Goal: Navigation & Orientation: Find specific page/section

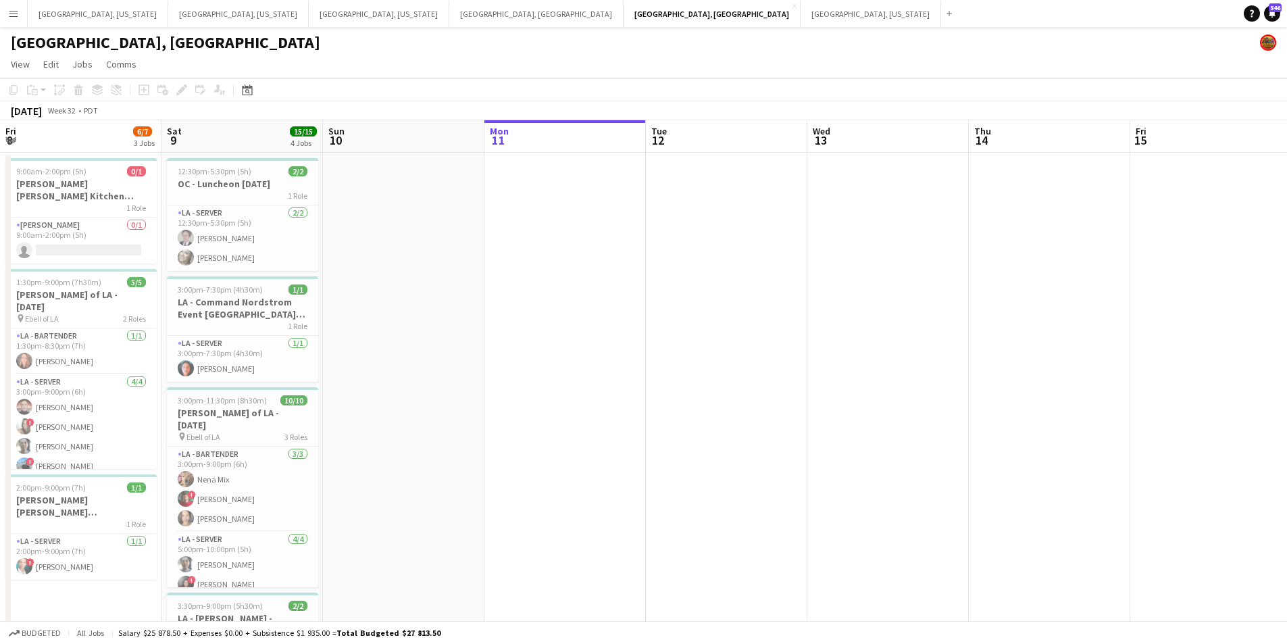
scroll to position [0, 348]
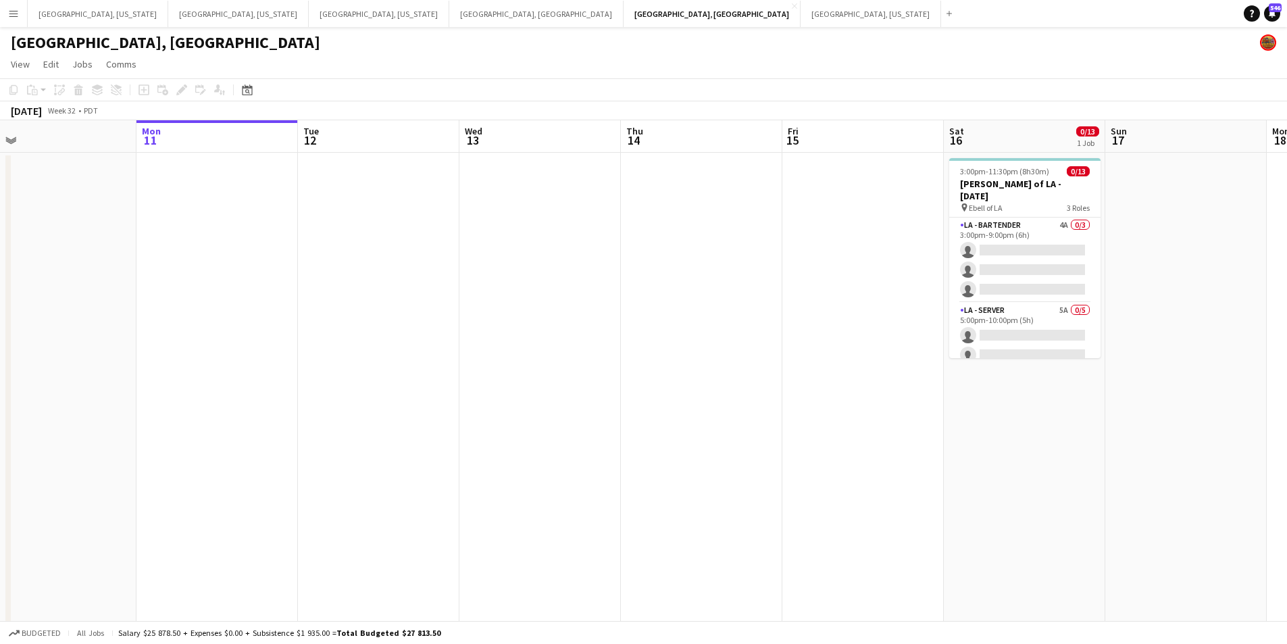
click at [3, 16] on button "Menu" at bounding box center [13, 13] width 27 height 27
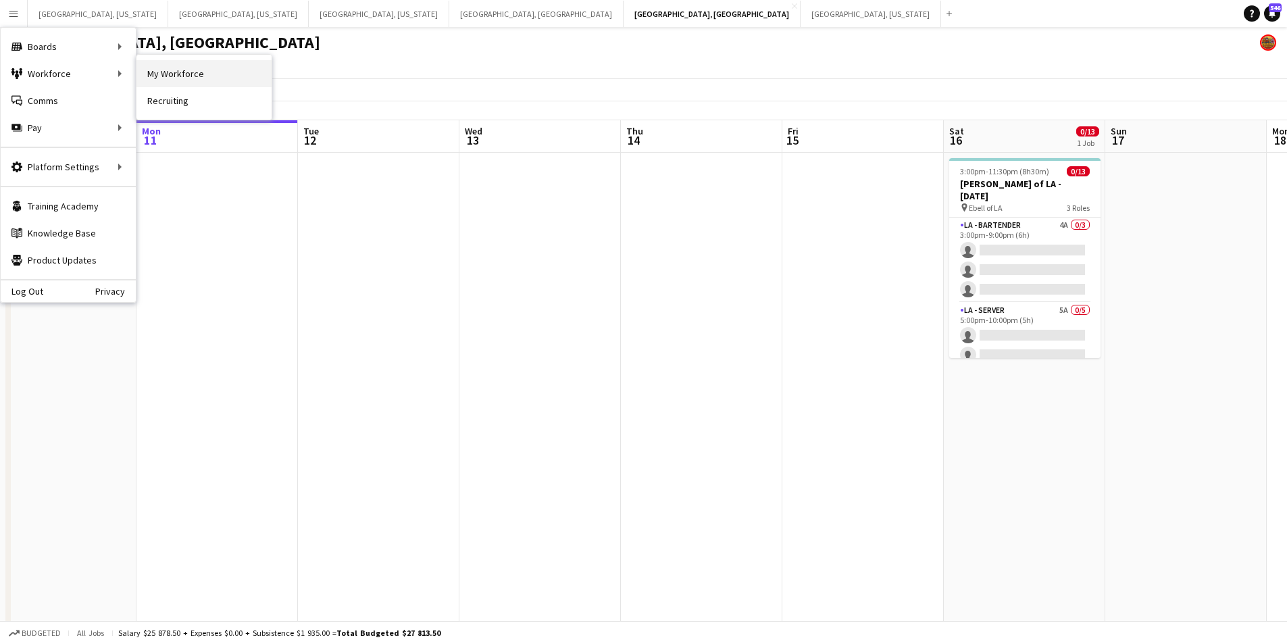
click at [216, 75] on link "My Workforce" at bounding box center [203, 73] width 135 height 27
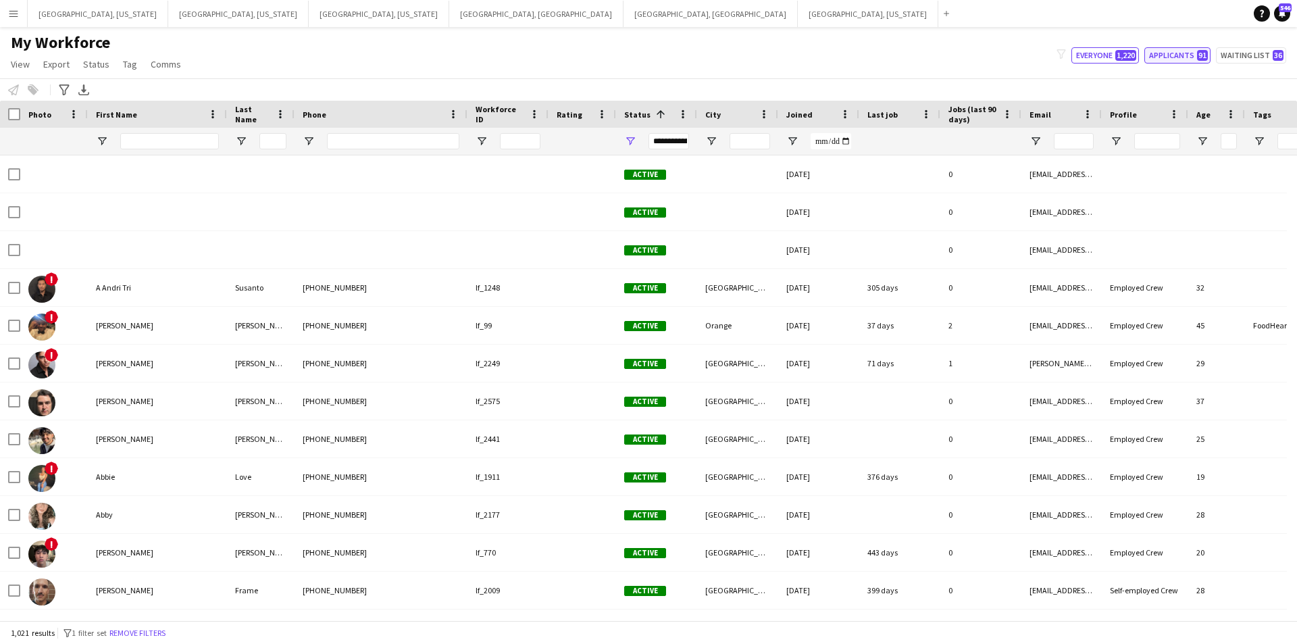
click at [1177, 61] on button "Applicants 91" at bounding box center [1177, 55] width 66 height 16
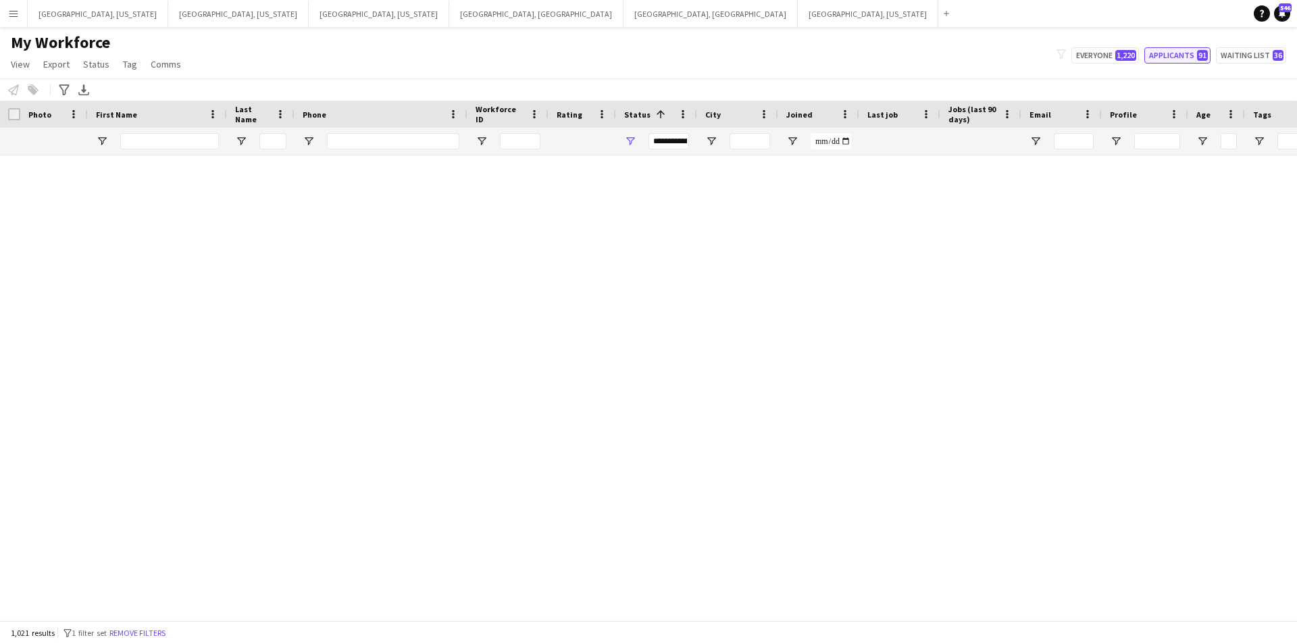
type input "**********"
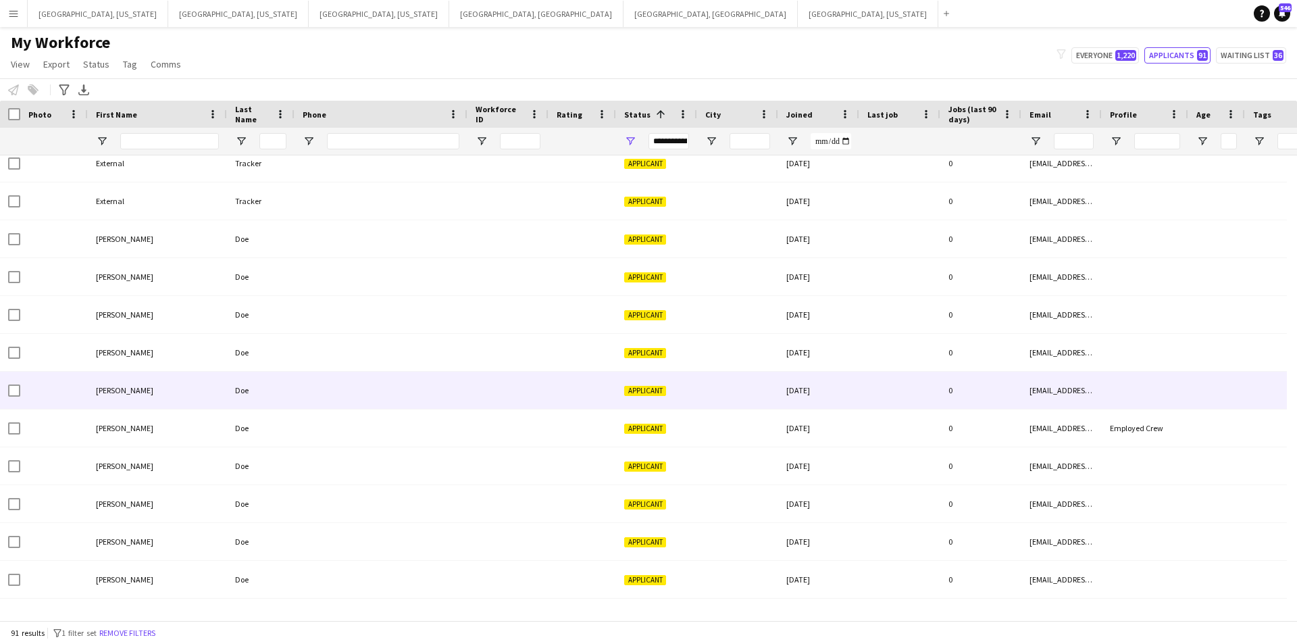
scroll to position [270, 0]
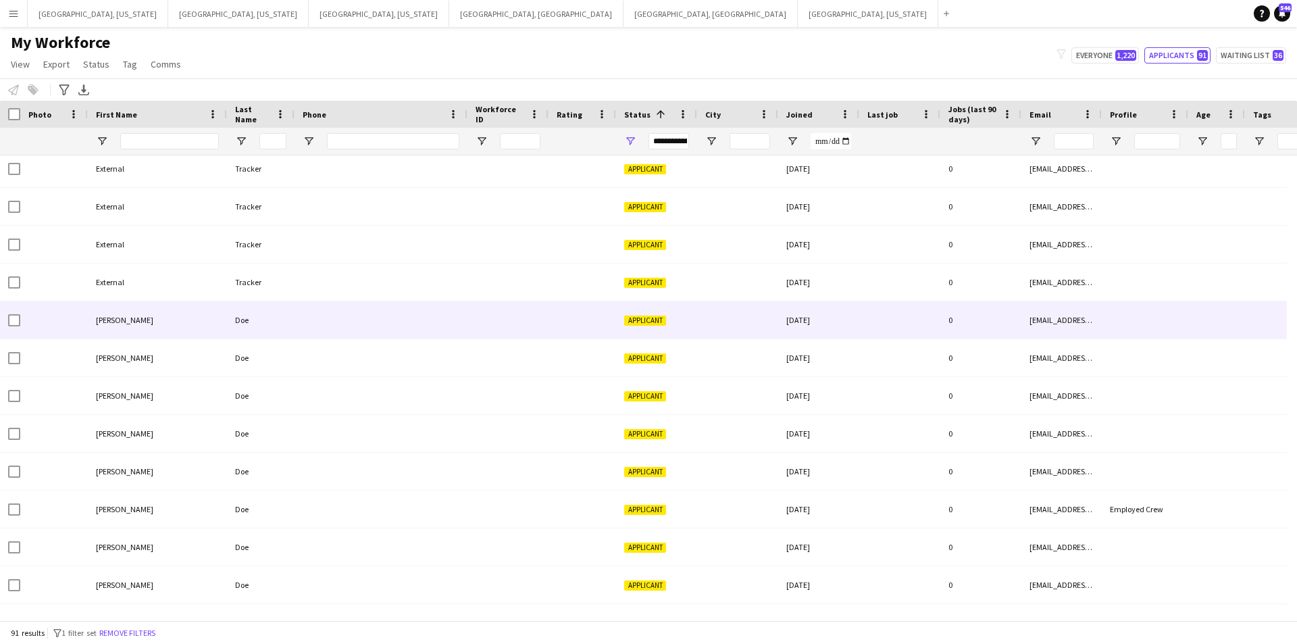
click at [448, 322] on div at bounding box center [381, 319] width 173 height 37
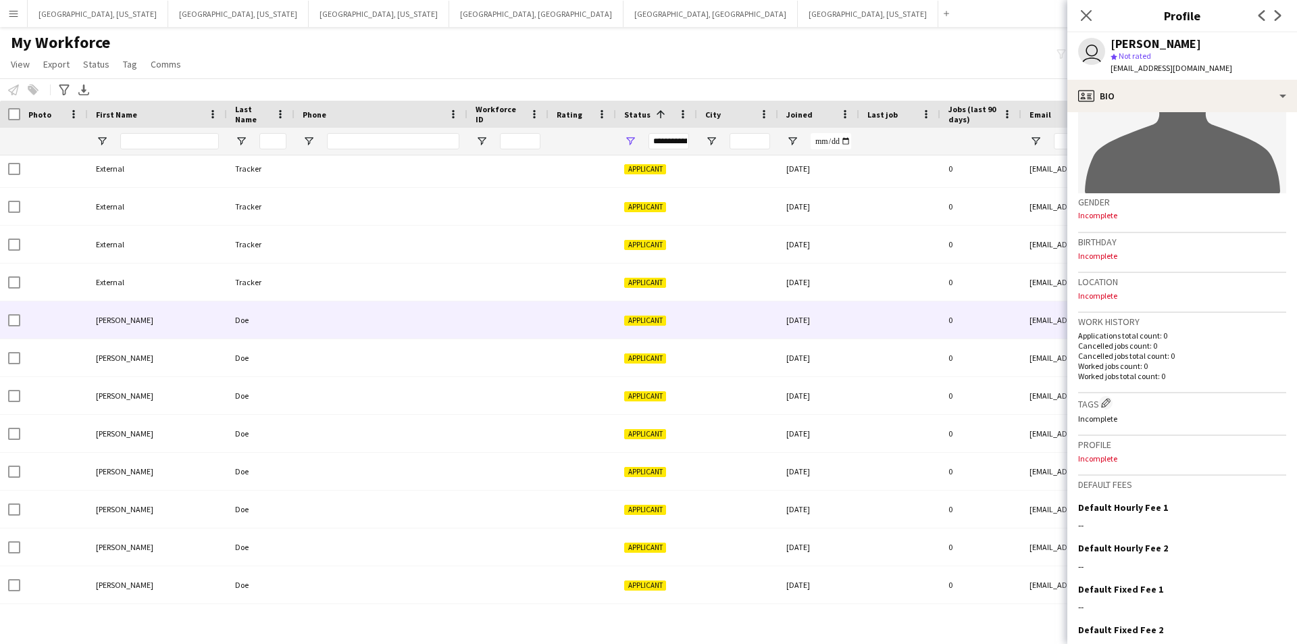
scroll to position [203, 0]
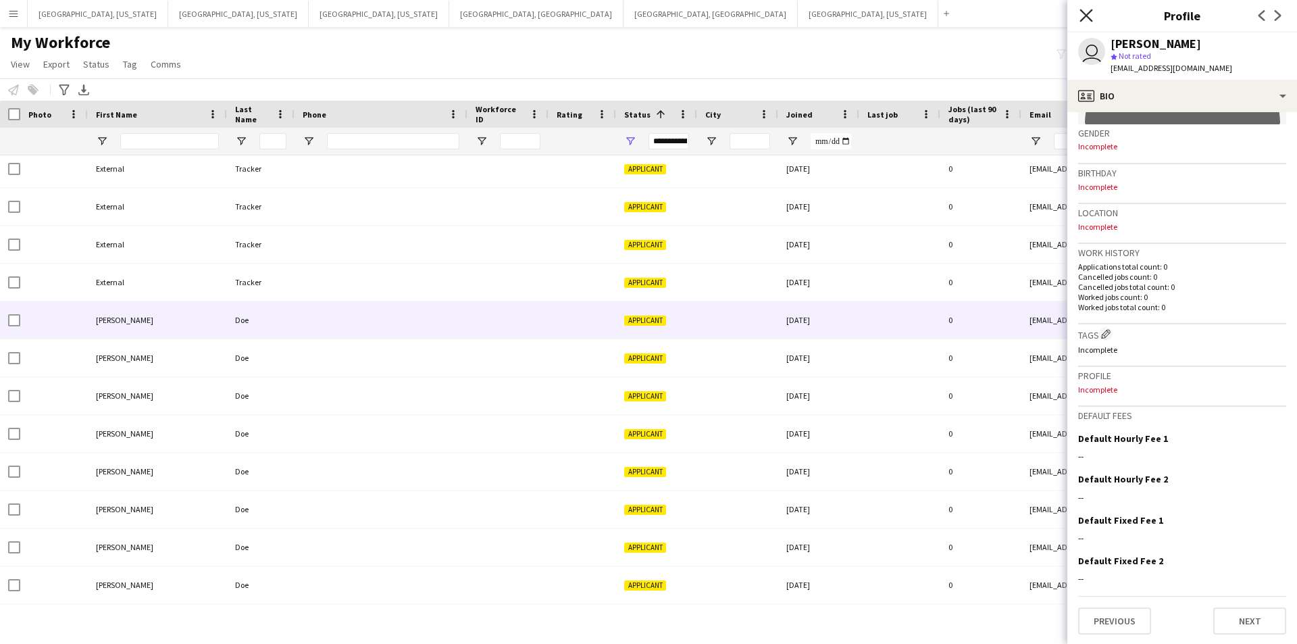
click at [1086, 20] on icon "Close pop-in" at bounding box center [1086, 15] width 13 height 13
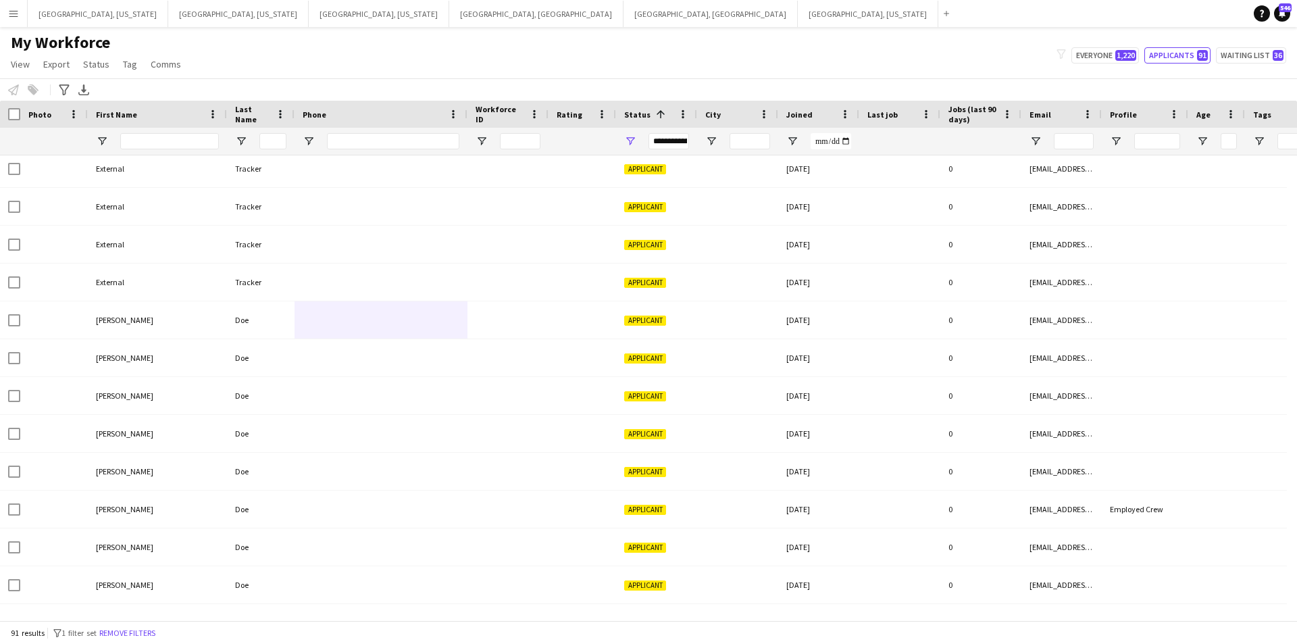
click at [6, 6] on button "Menu" at bounding box center [13, 13] width 27 height 27
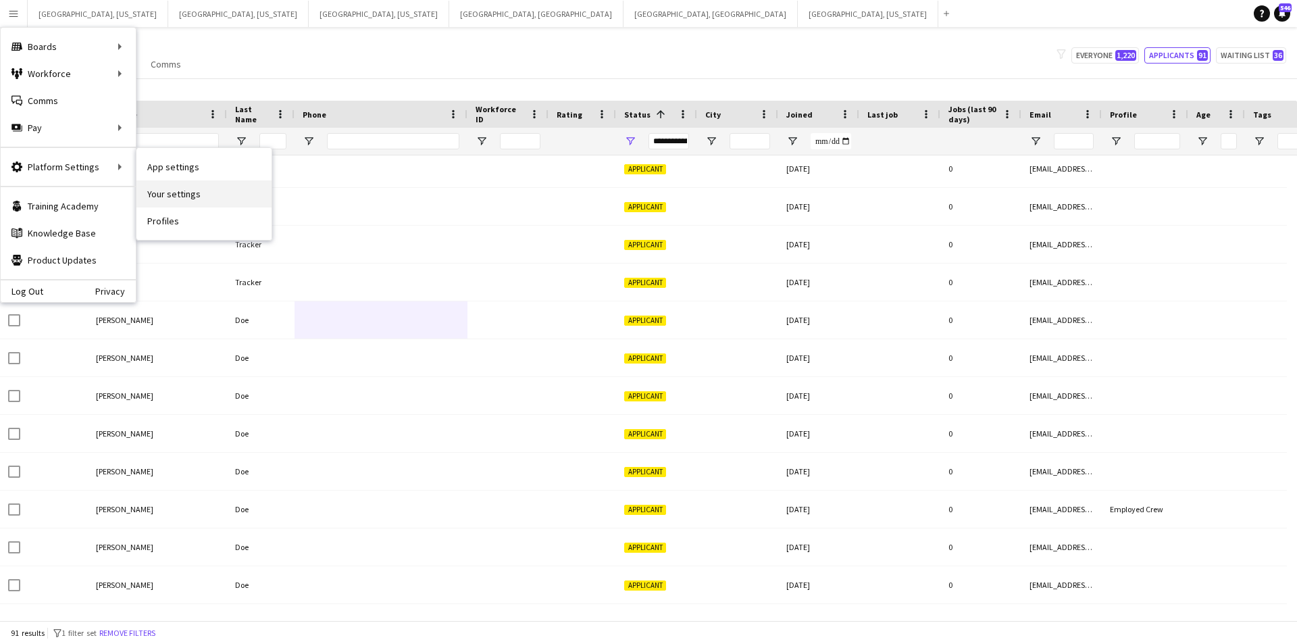
click at [170, 186] on link "Your settings" at bounding box center [203, 193] width 135 height 27
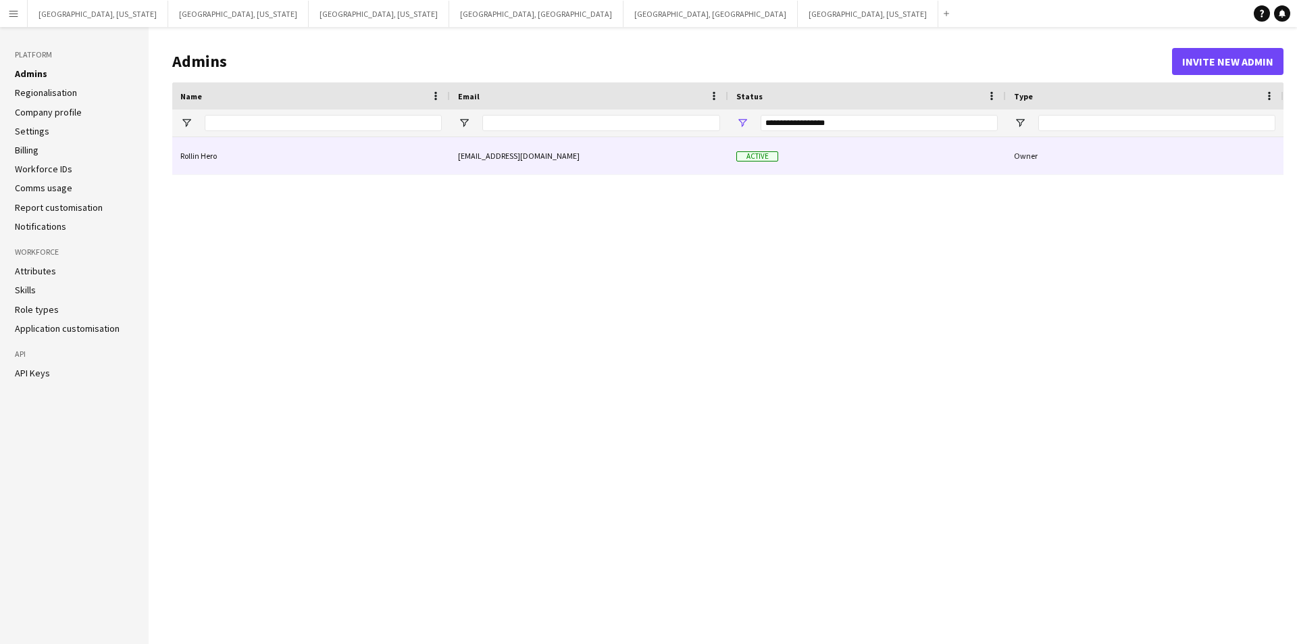
click at [350, 166] on div "Rollin Hero" at bounding box center [311, 155] width 278 height 37
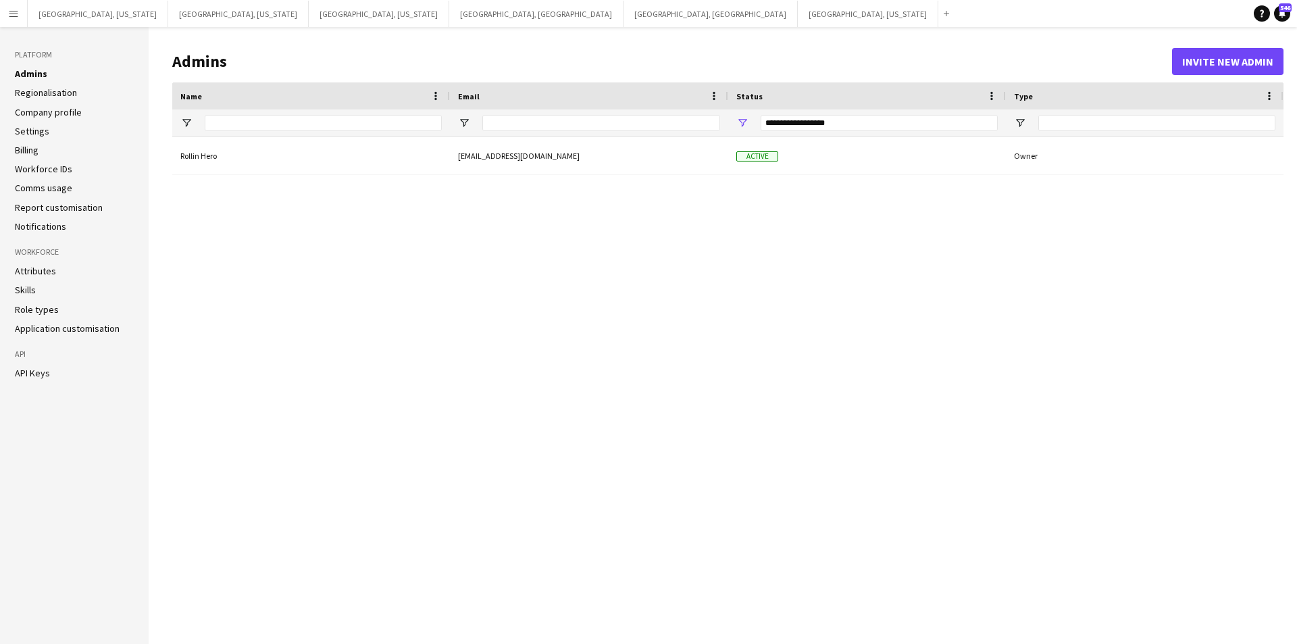
click at [5, 7] on button "Menu" at bounding box center [13, 13] width 27 height 27
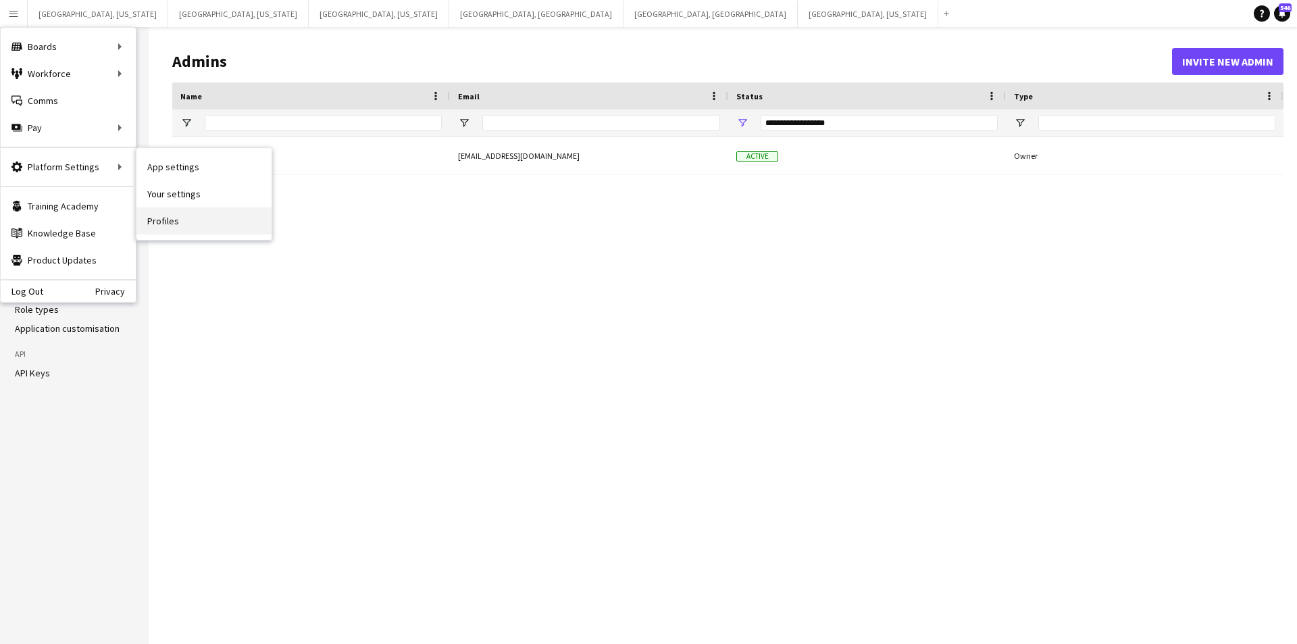
click at [185, 218] on link "Profiles" at bounding box center [203, 220] width 135 height 27
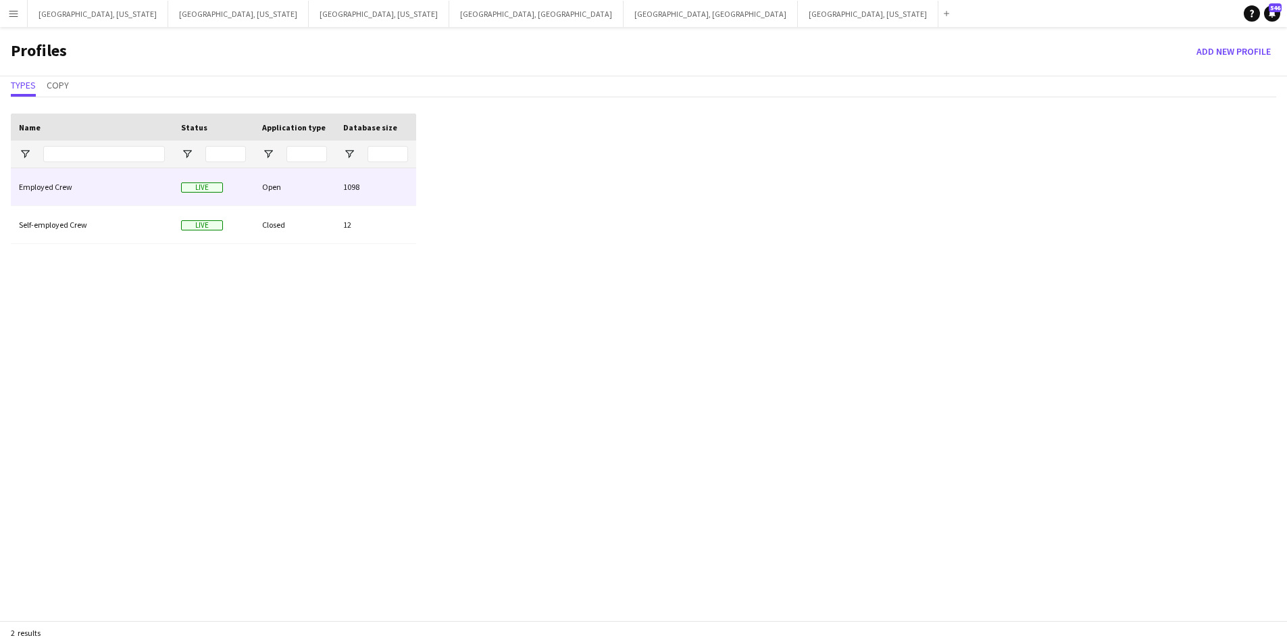
click at [72, 193] on div "Employed Crew" at bounding box center [92, 186] width 162 height 37
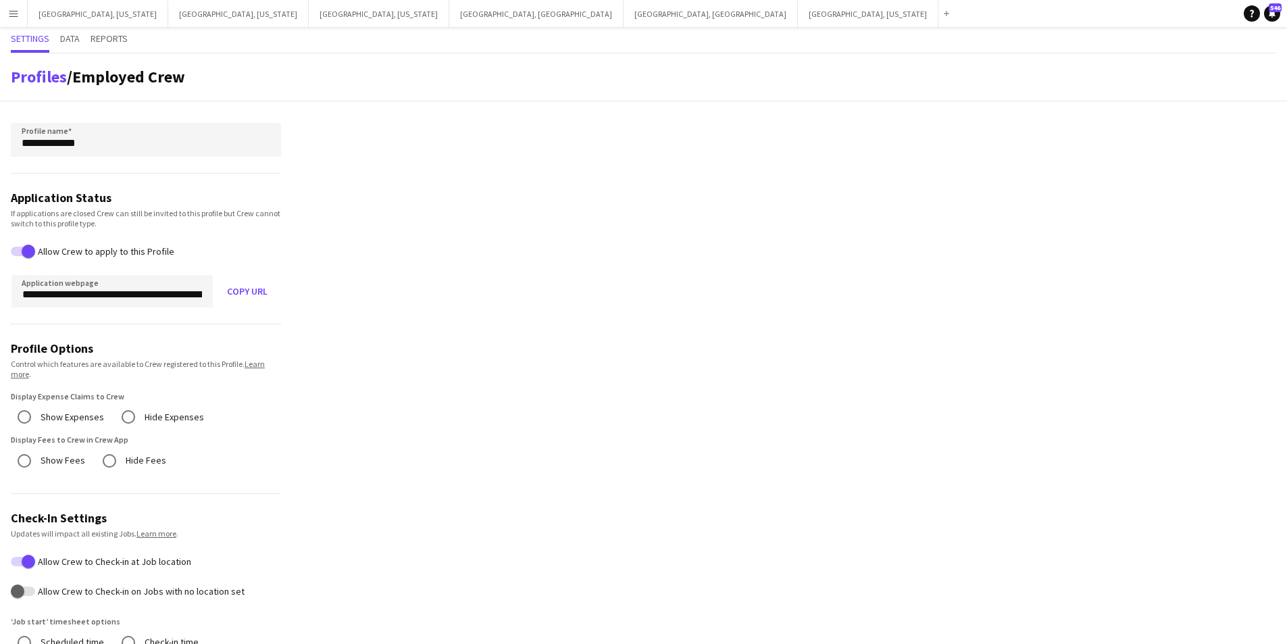
click at [55, 45] on div "Settings Data Reports" at bounding box center [643, 40] width 1265 height 26
click at [68, 42] on span "Data" at bounding box center [70, 38] width 20 height 9
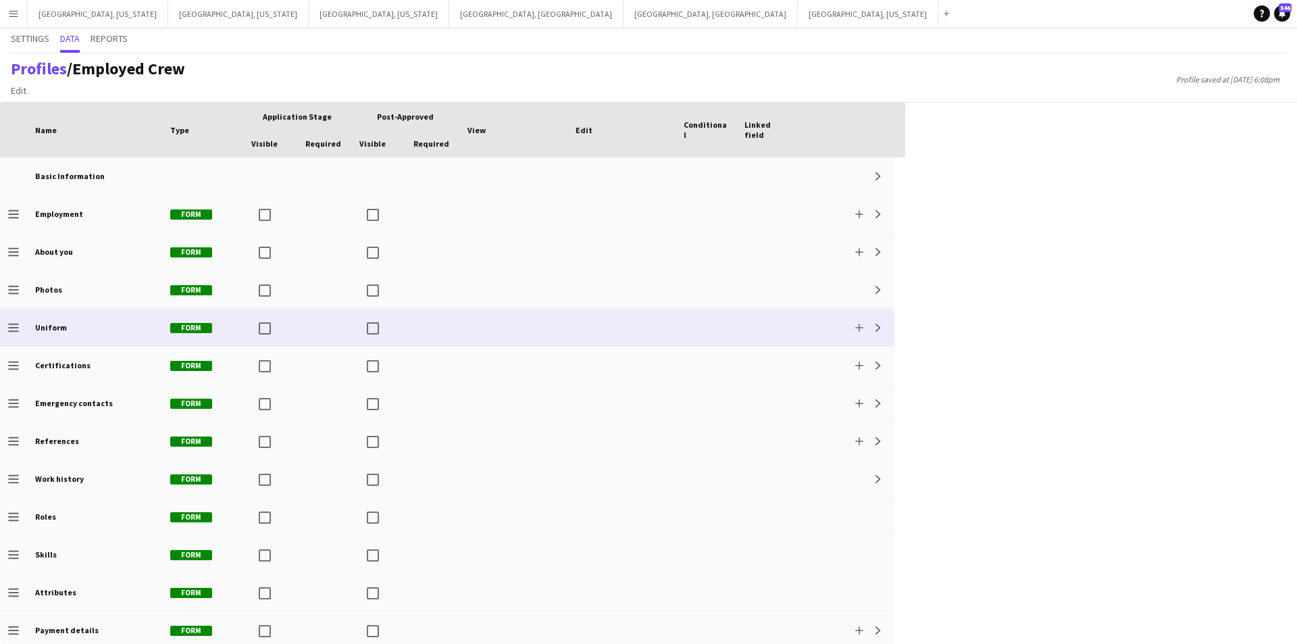
click at [601, 338] on div at bounding box center [622, 327] width 108 height 37
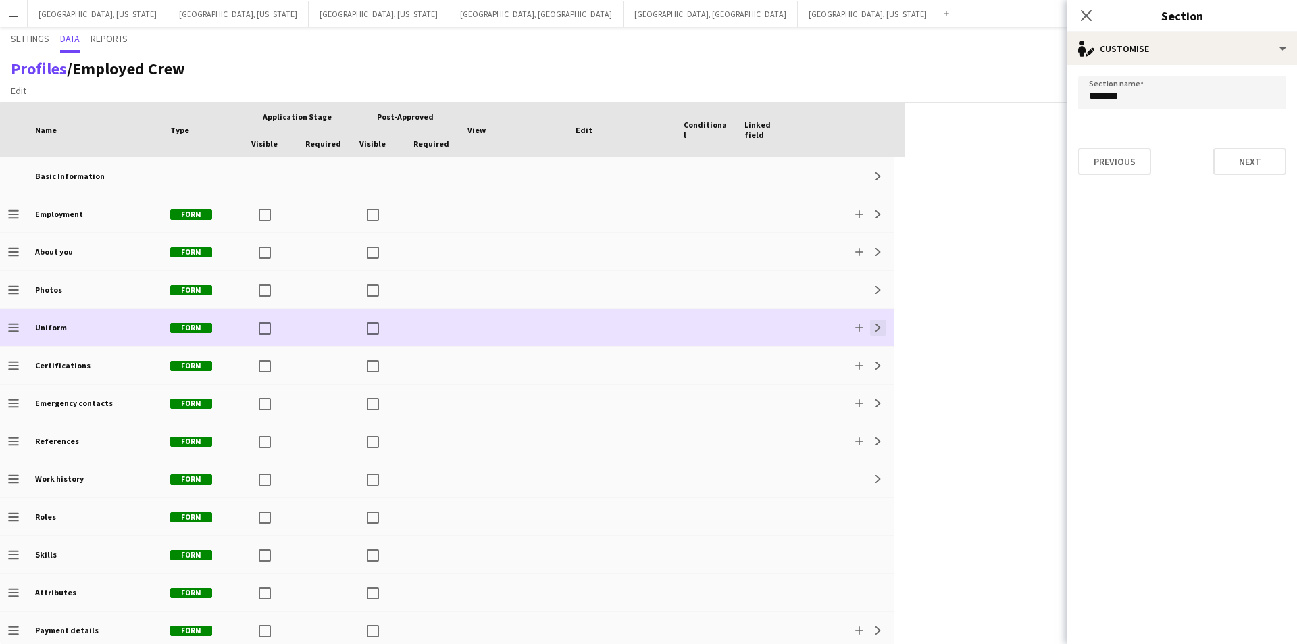
click at [881, 325] on app-icon "Expand" at bounding box center [878, 328] width 8 height 8
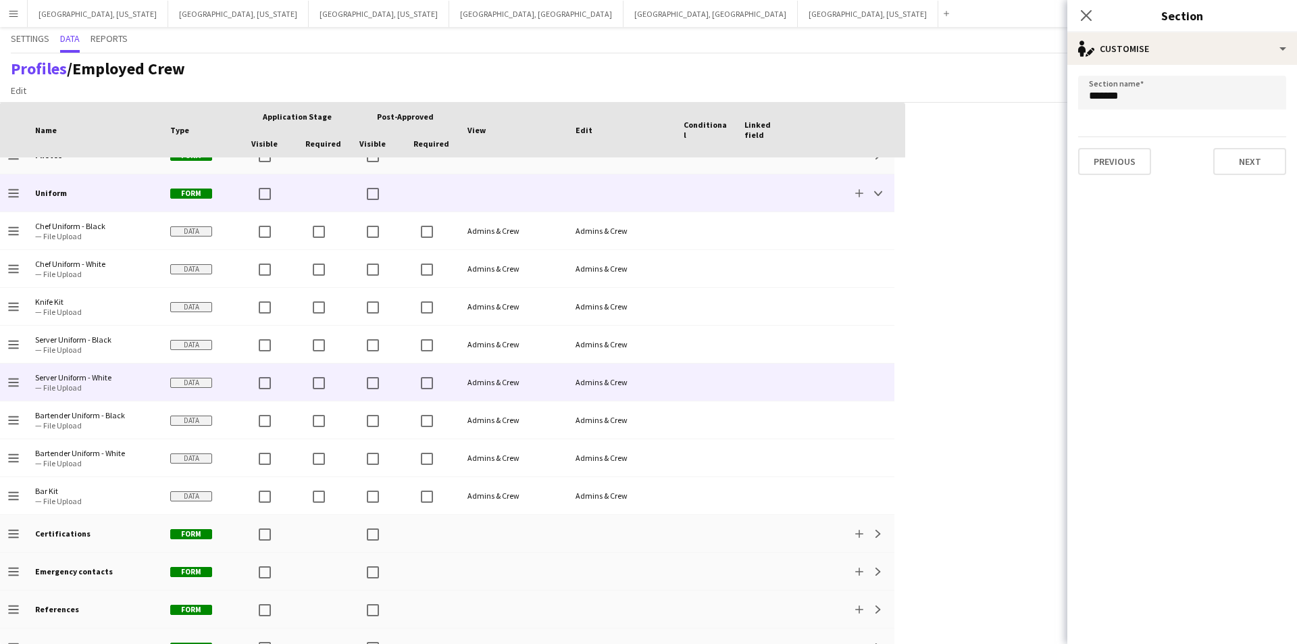
scroll to position [135, 0]
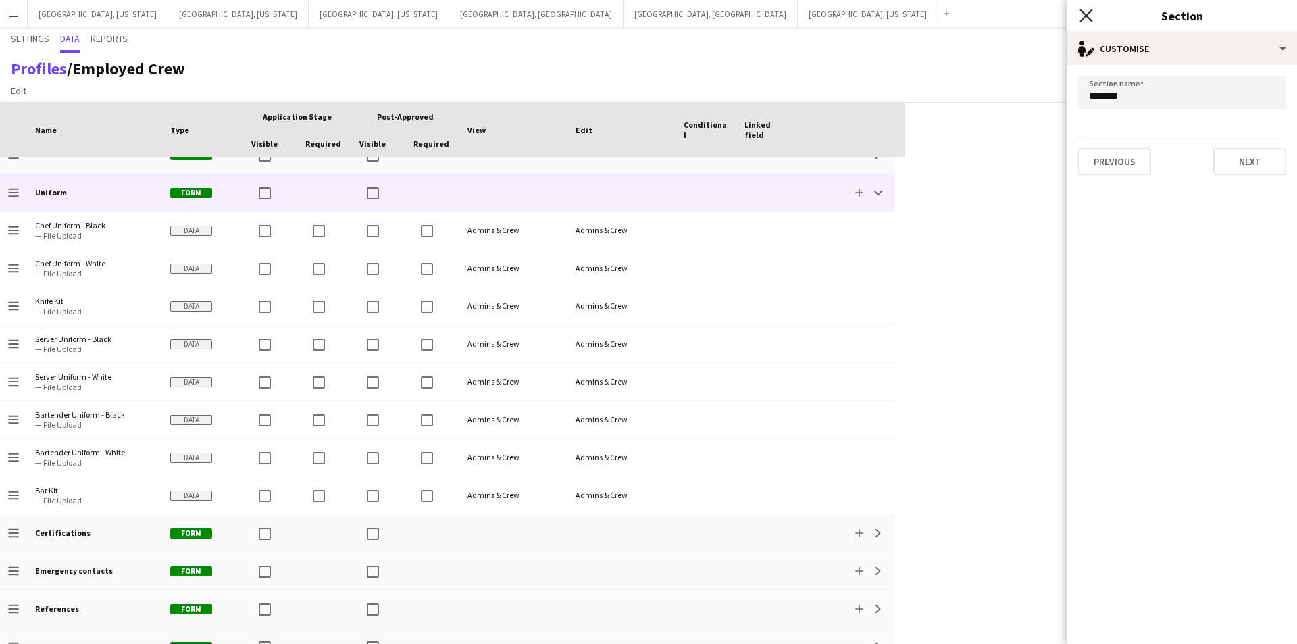
click at [1084, 12] on icon "Close pop-in" at bounding box center [1086, 15] width 13 height 13
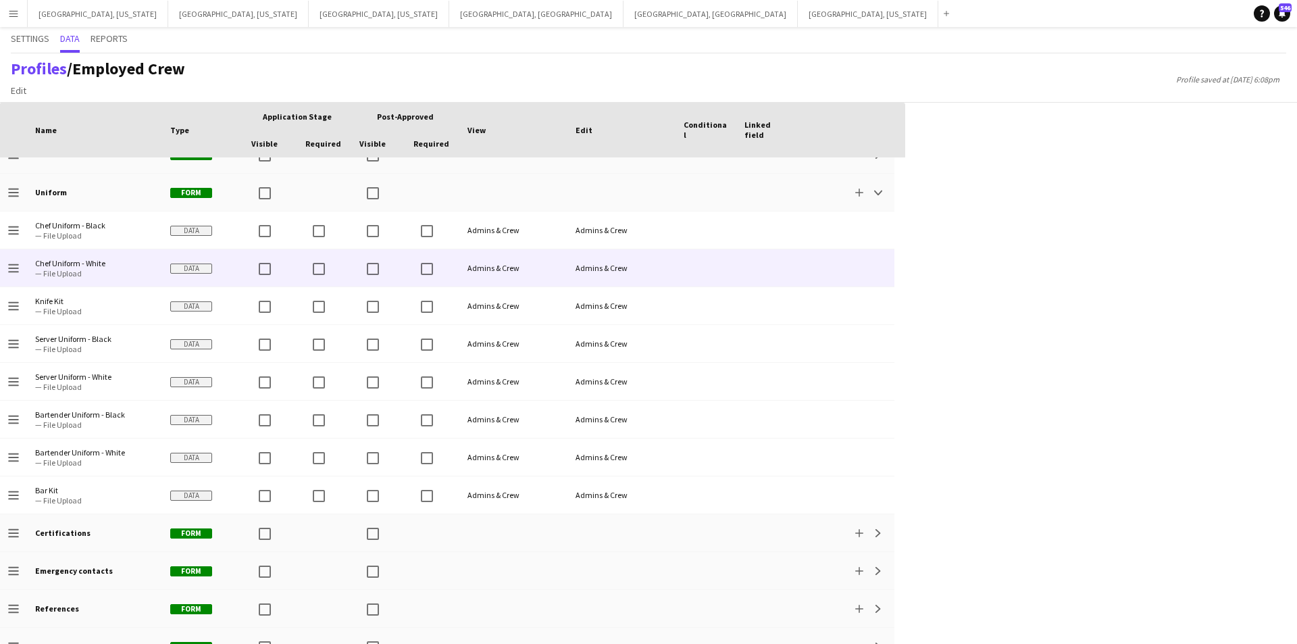
click at [95, 261] on span "Chef Uniform - White" at bounding box center [94, 263] width 119 height 10
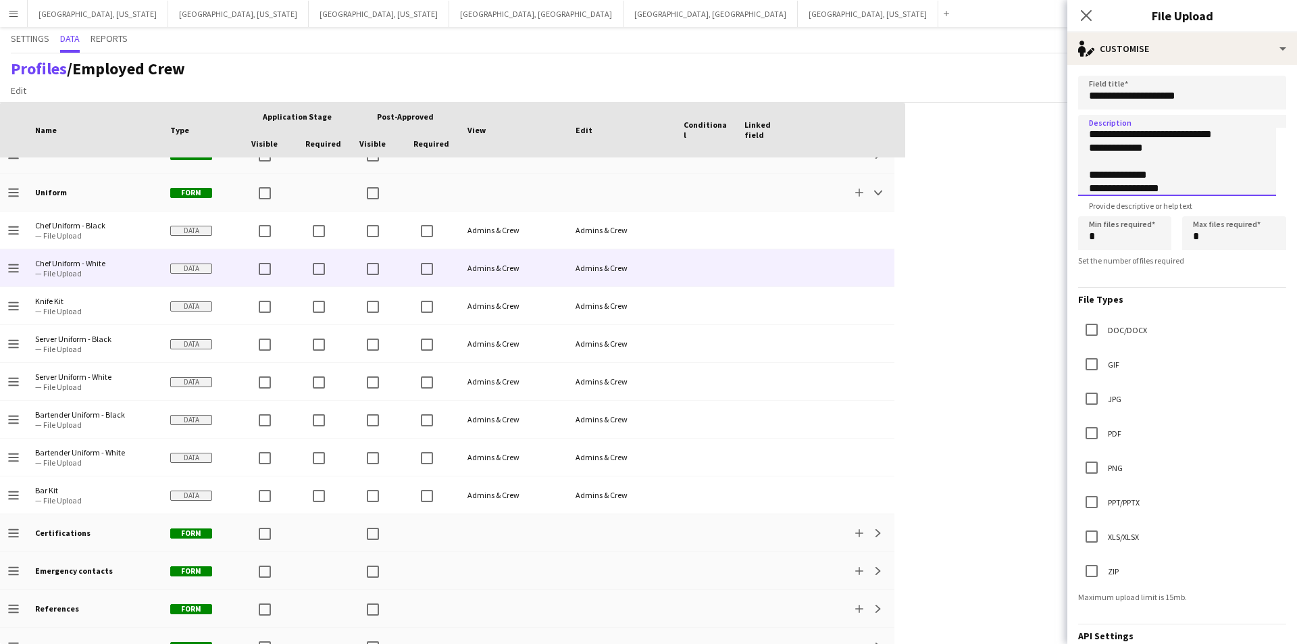
scroll to position [0, 0]
click at [1086, 16] on icon at bounding box center [1086, 15] width 13 height 13
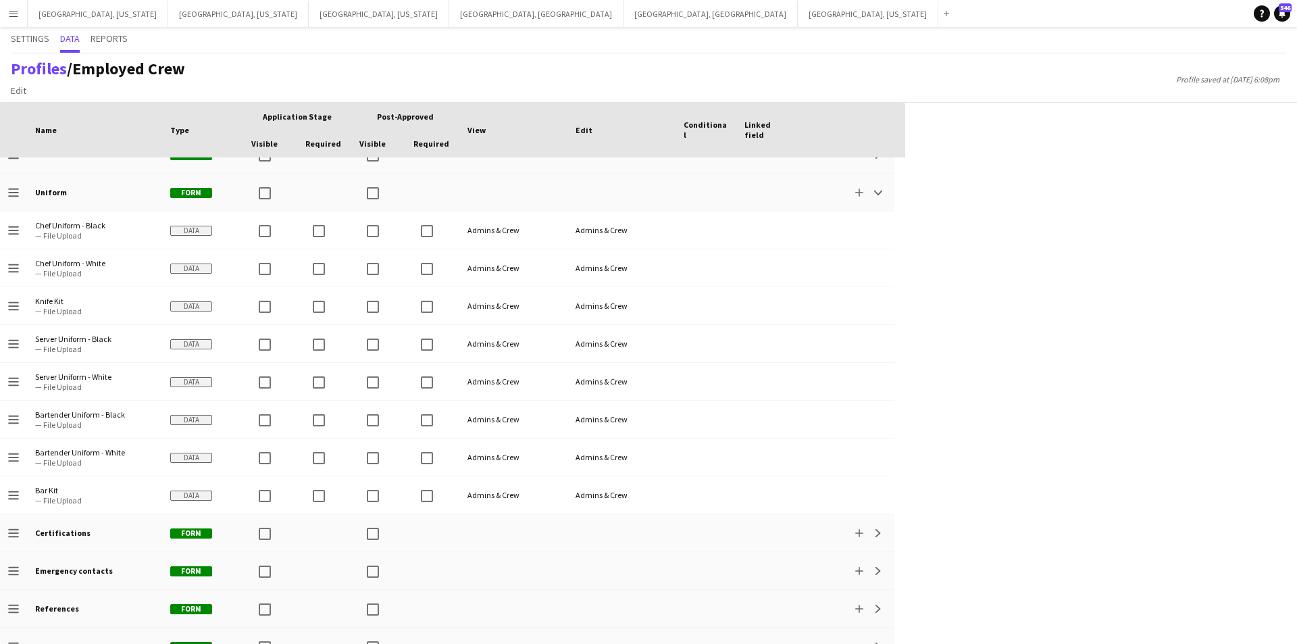
click at [1, 7] on button "Menu" at bounding box center [13, 13] width 27 height 27
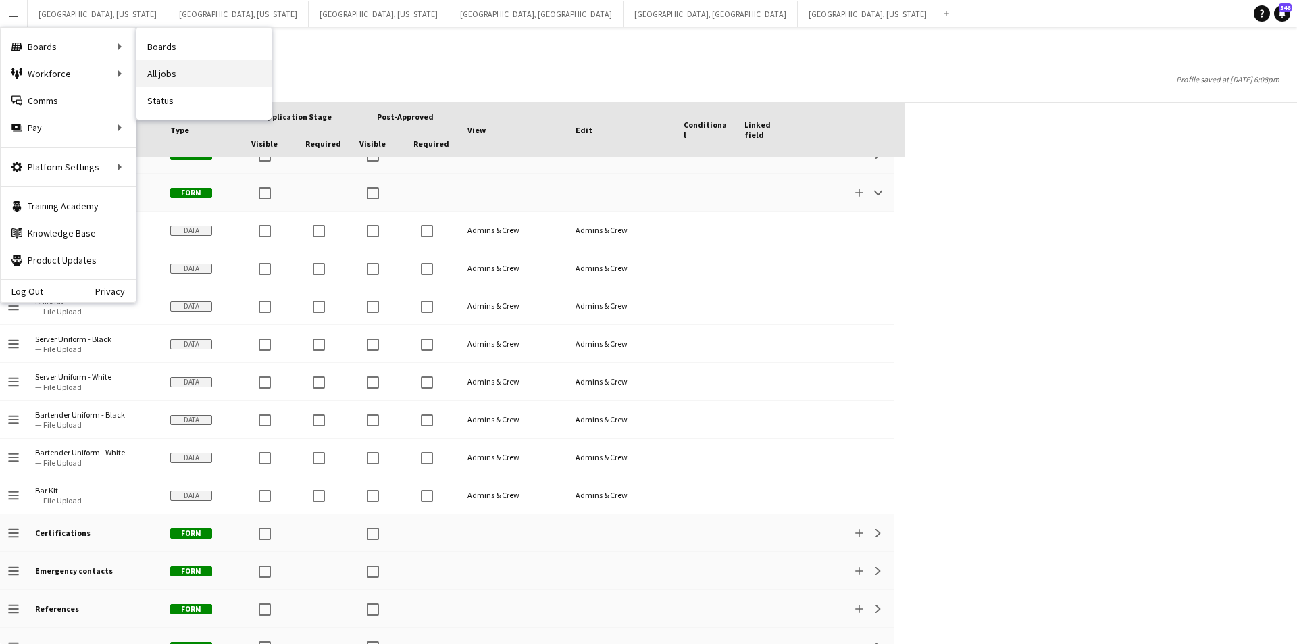
click at [172, 68] on link "All jobs" at bounding box center [203, 73] width 135 height 27
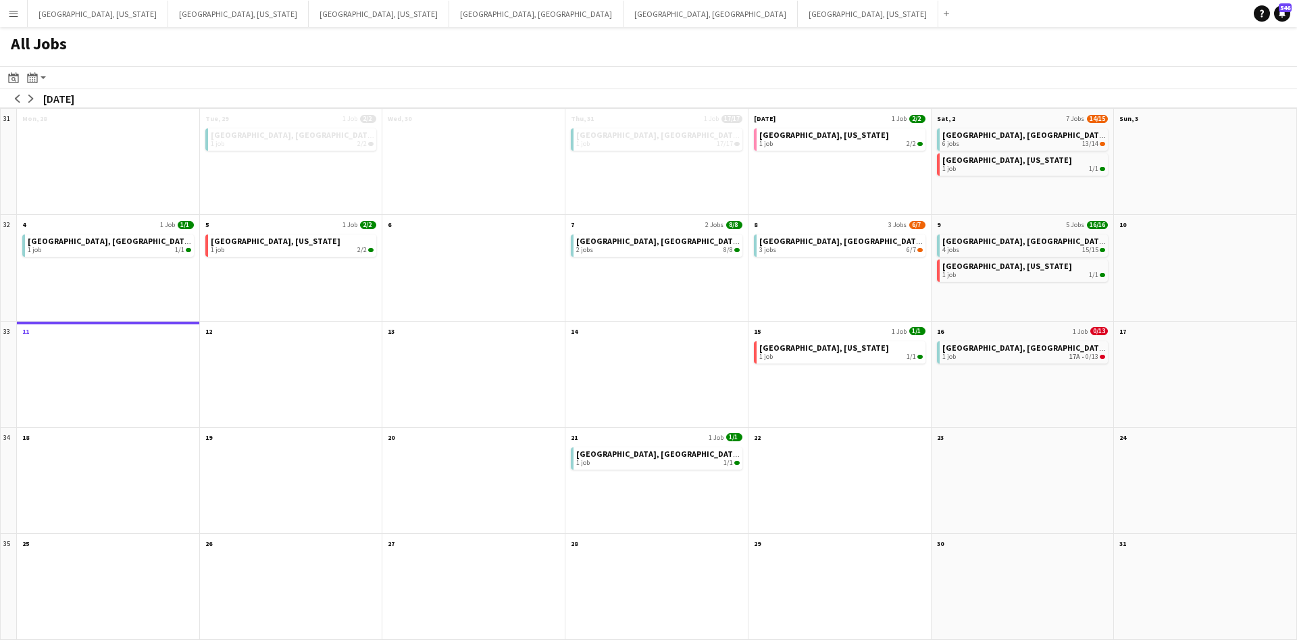
click at [21, 16] on button "Menu" at bounding box center [13, 13] width 27 height 27
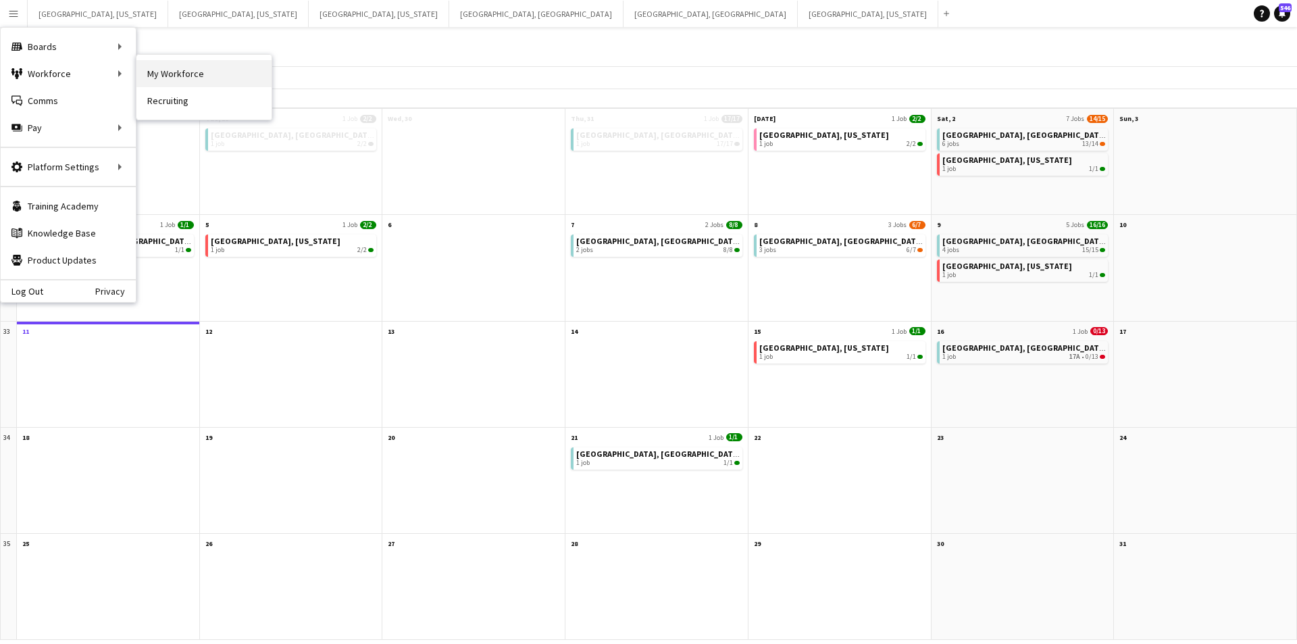
click at [172, 70] on link "My Workforce" at bounding box center [203, 73] width 135 height 27
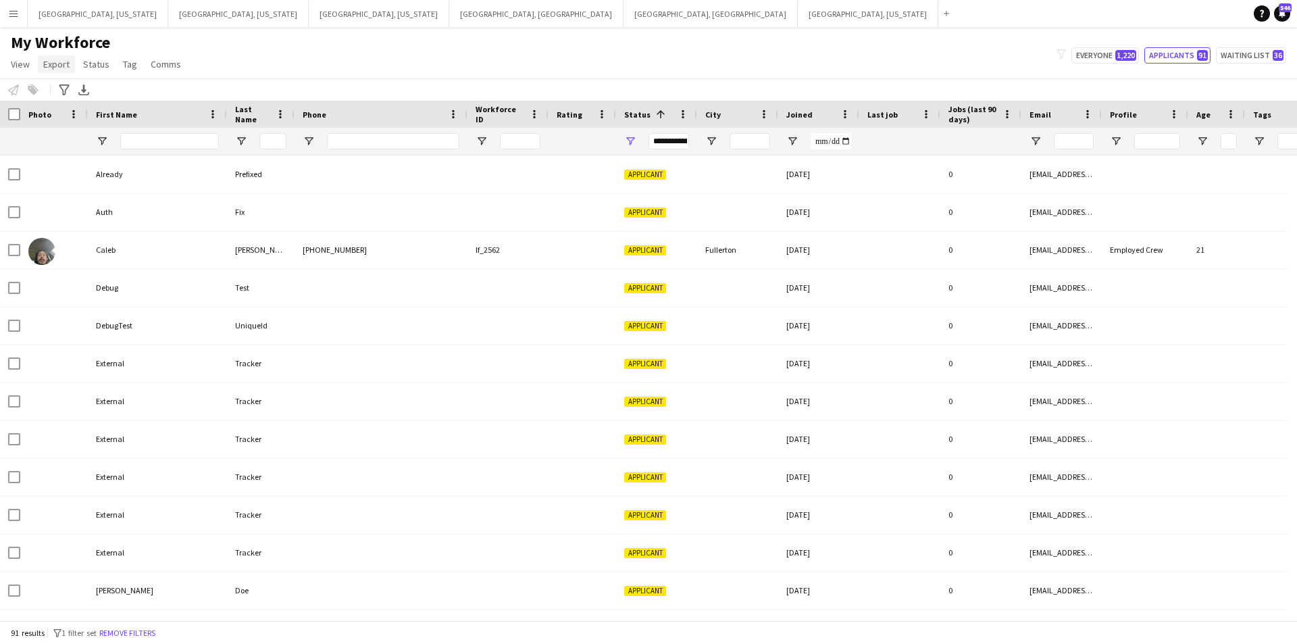
click at [57, 59] on span "Export" at bounding box center [56, 64] width 26 height 12
click at [103, 135] on span "Export as XLSX" at bounding box center [78, 133] width 59 height 12
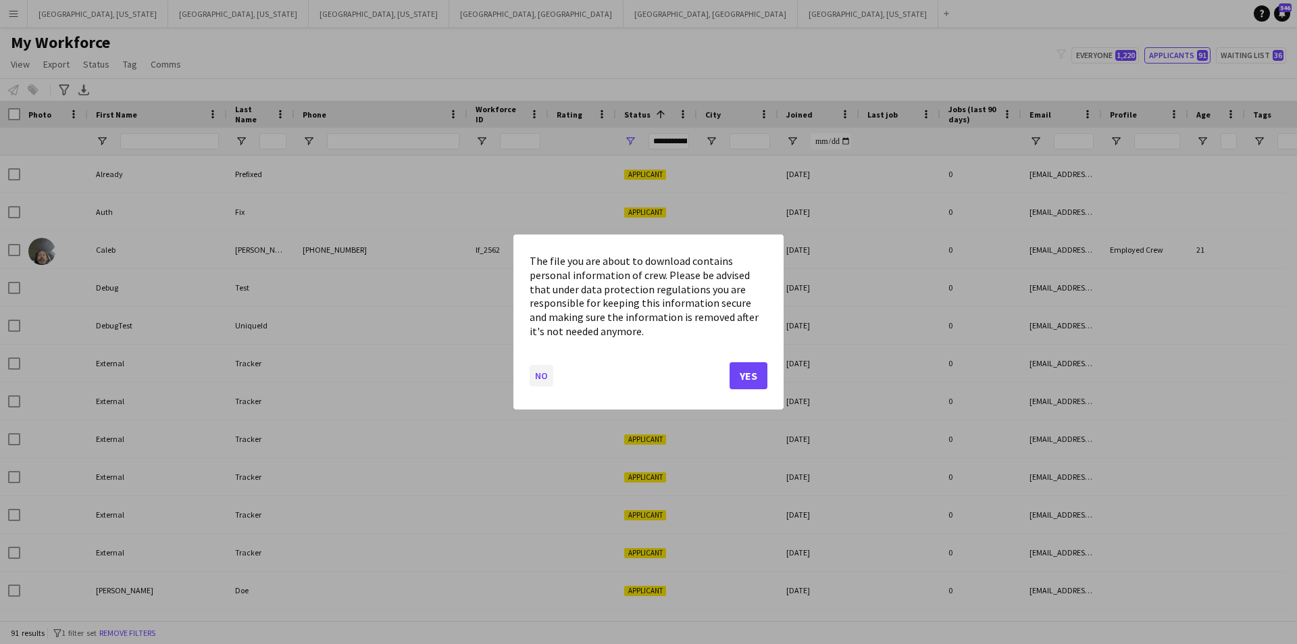
click at [540, 372] on button "No" at bounding box center [542, 376] width 24 height 22
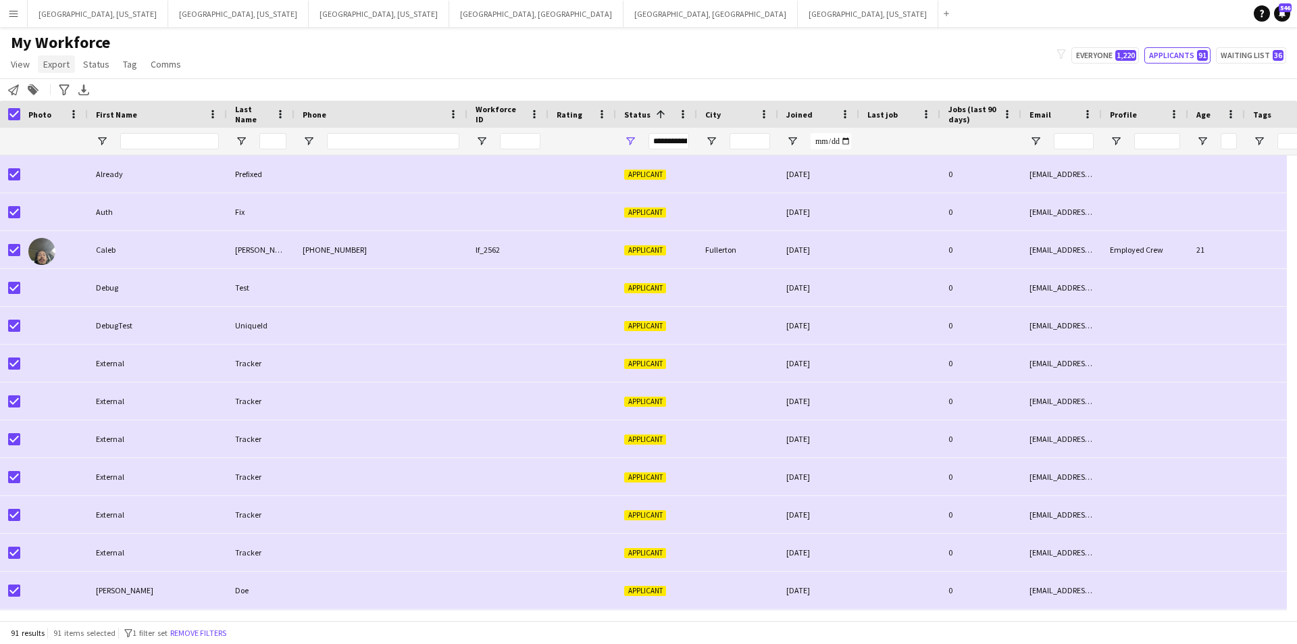
click at [68, 63] on span "Export" at bounding box center [56, 64] width 26 height 12
click at [95, 138] on span "Export as XLSX" at bounding box center [78, 133] width 59 height 12
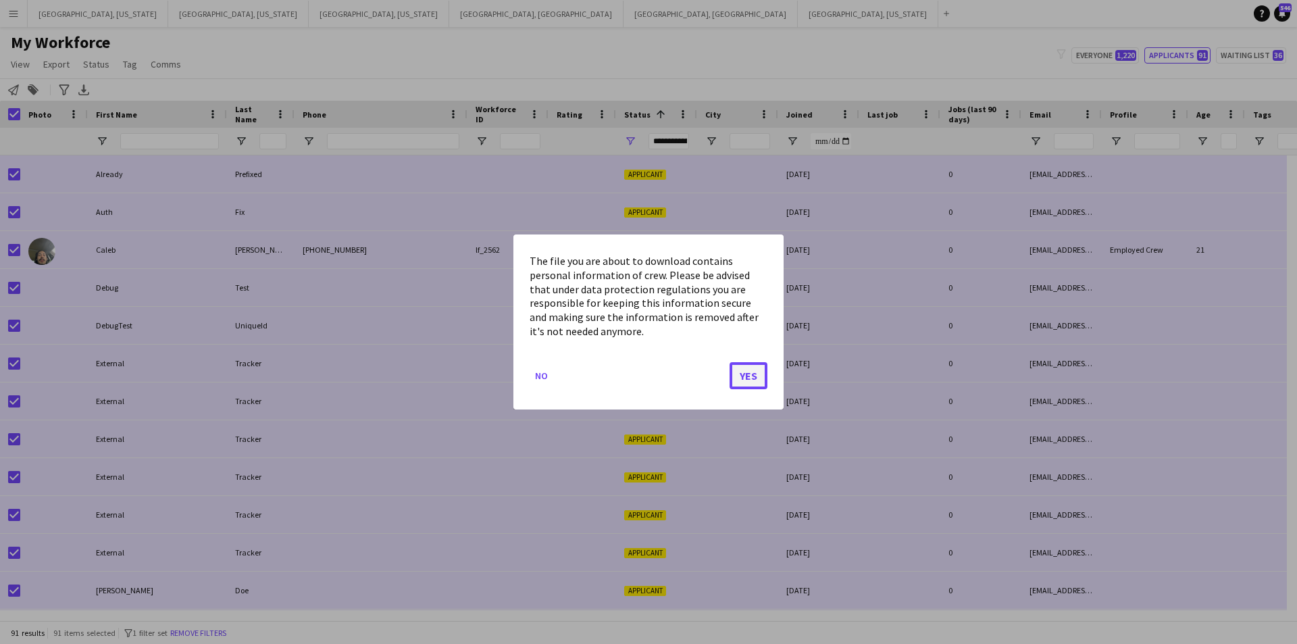
click at [739, 376] on button "Yes" at bounding box center [749, 375] width 38 height 27
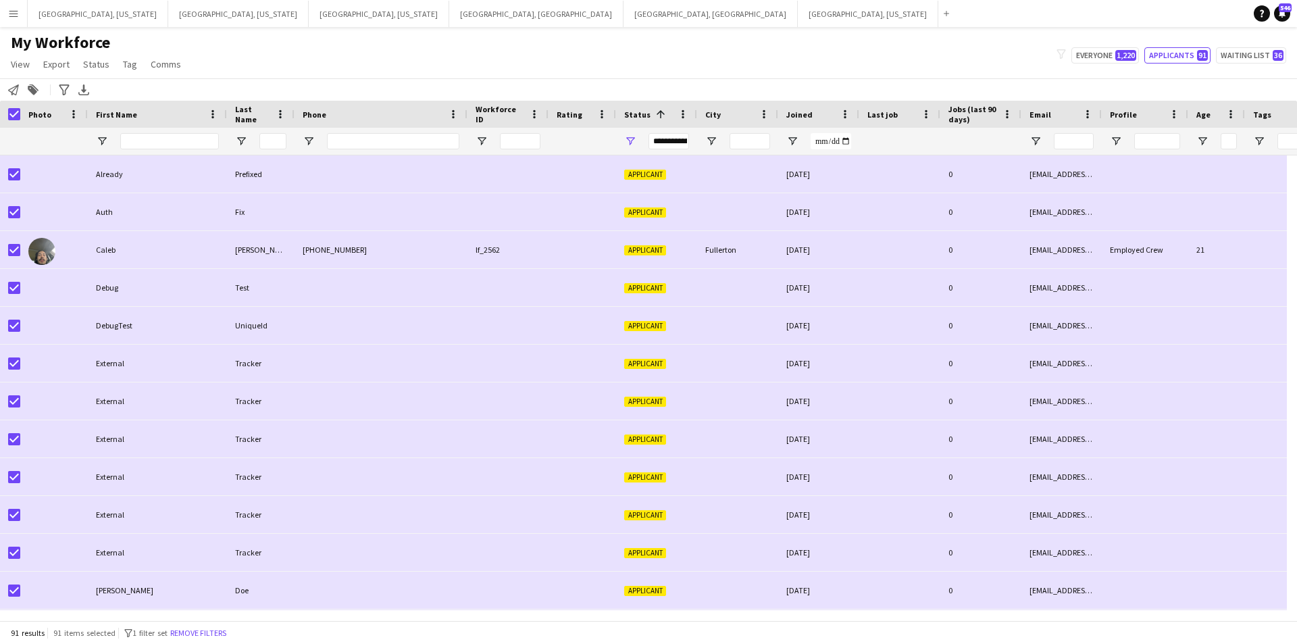
click at [0, 15] on button "Menu" at bounding box center [13, 13] width 27 height 27
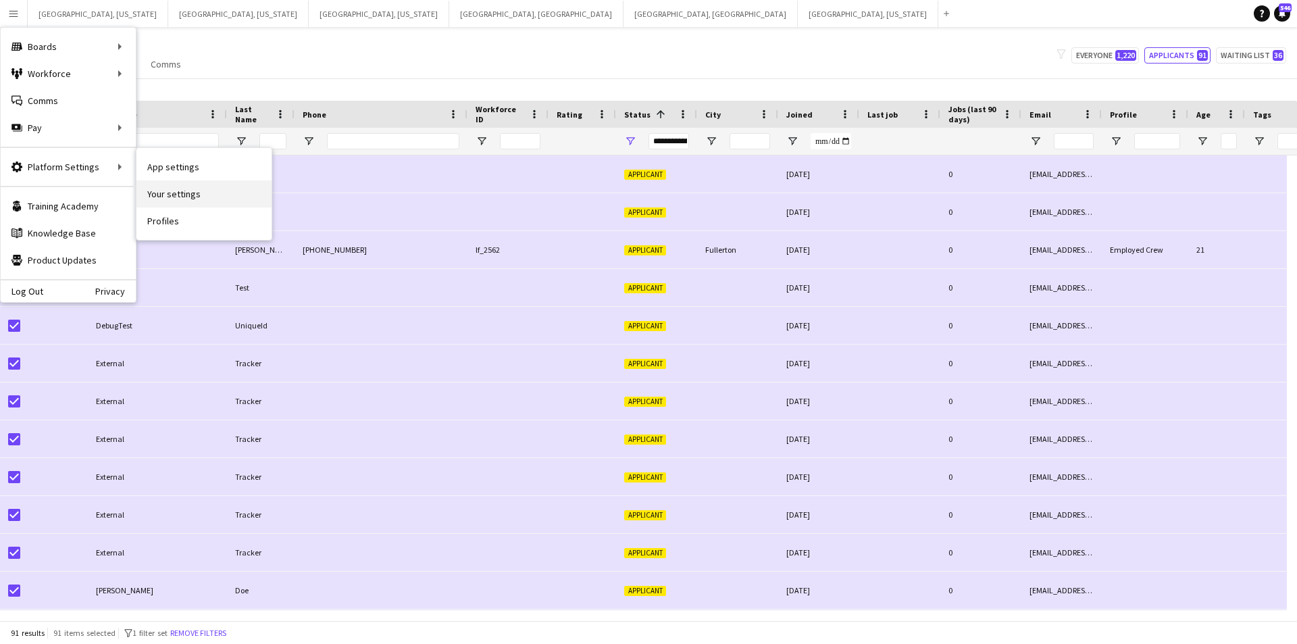
click at [204, 188] on link "Your settings" at bounding box center [203, 193] width 135 height 27
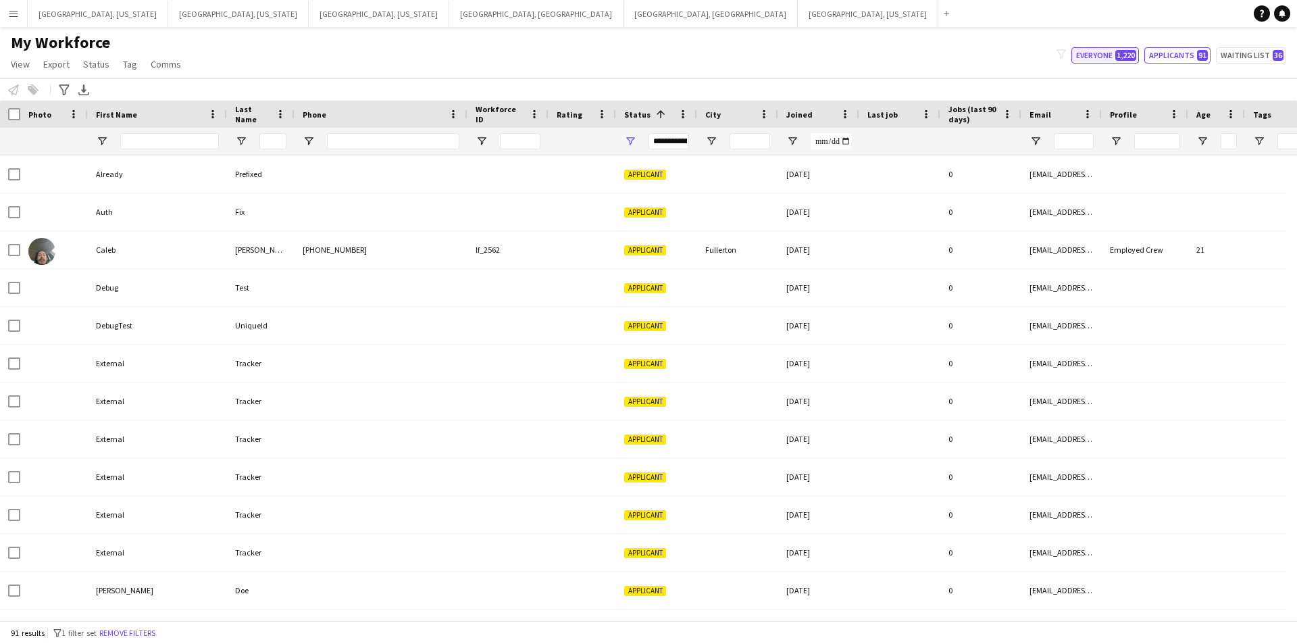
click at [1091, 56] on button "Everyone 1,220" at bounding box center [1106, 55] width 68 height 16
type input "**********"
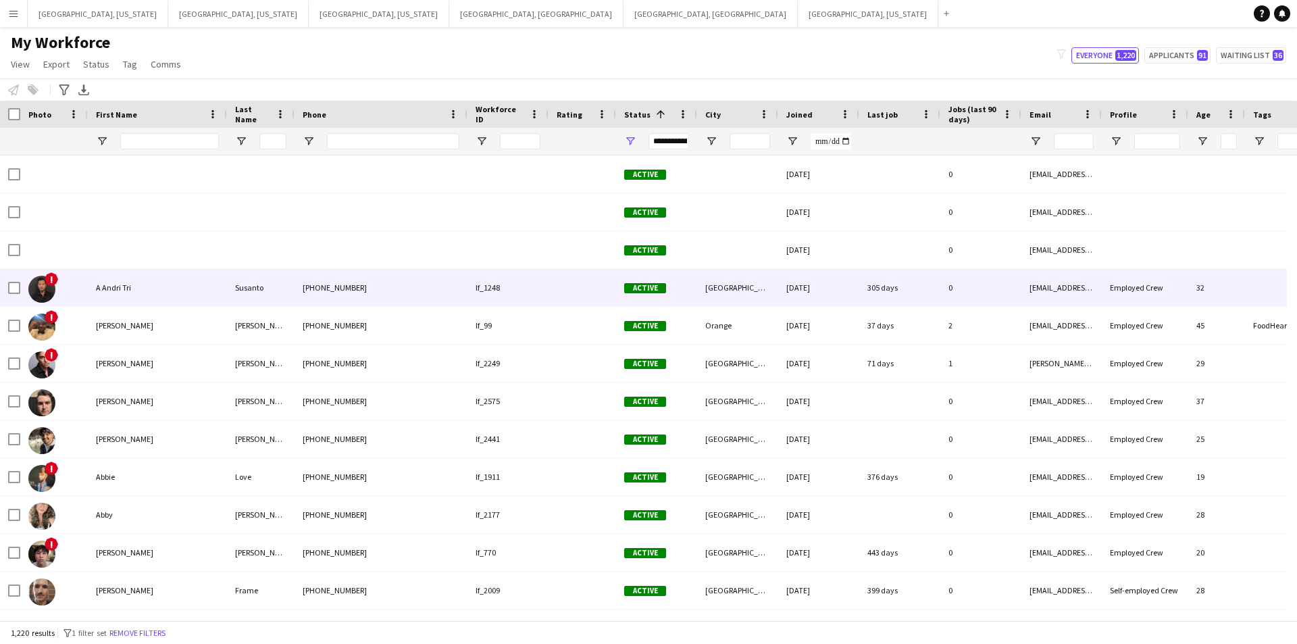
click at [259, 283] on div "Susanto" at bounding box center [261, 287] width 68 height 37
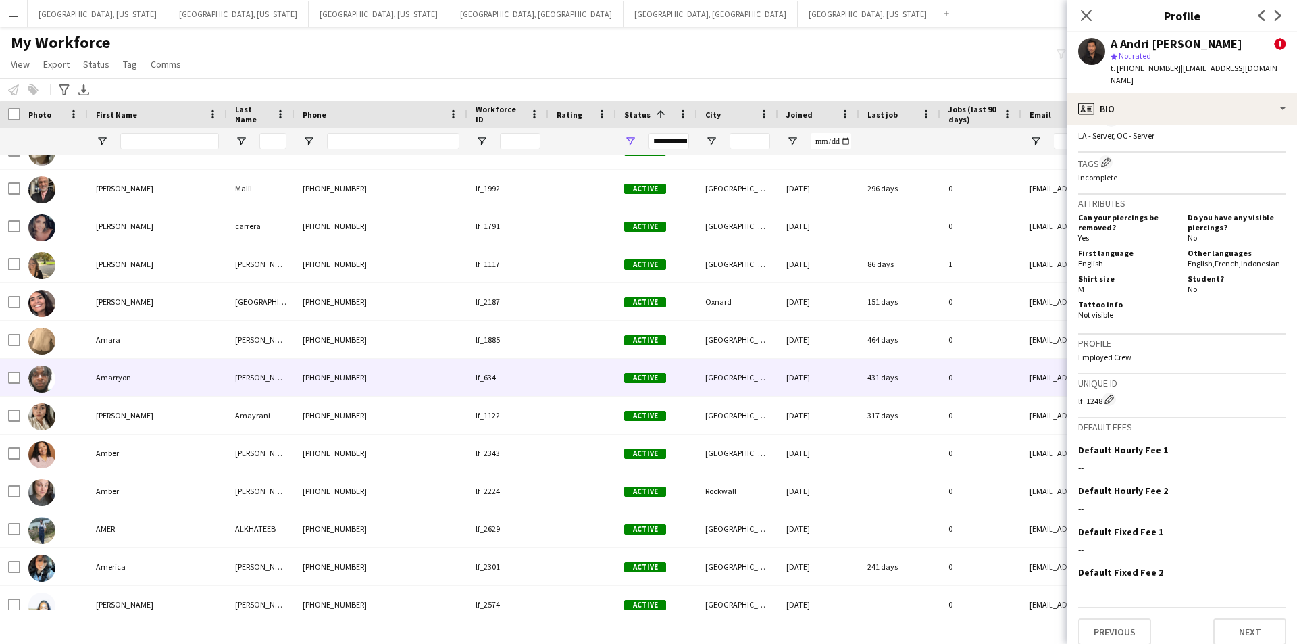
scroll to position [1757, 0]
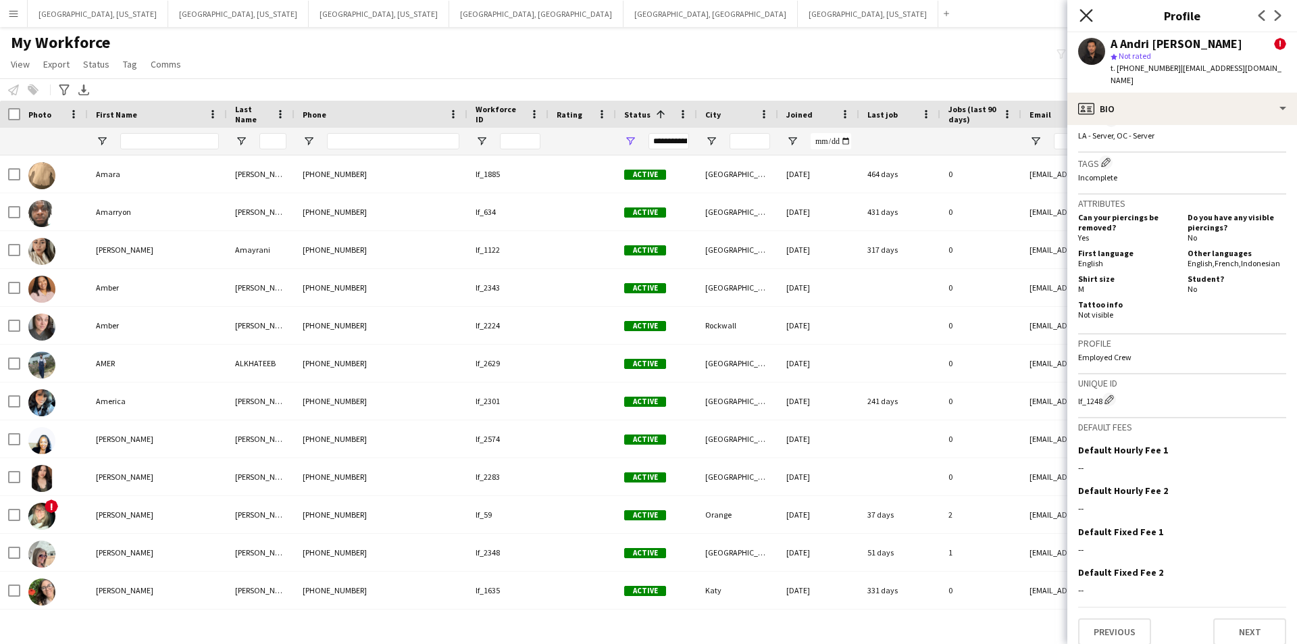
click at [1083, 9] on icon "Close pop-in" at bounding box center [1086, 15] width 13 height 13
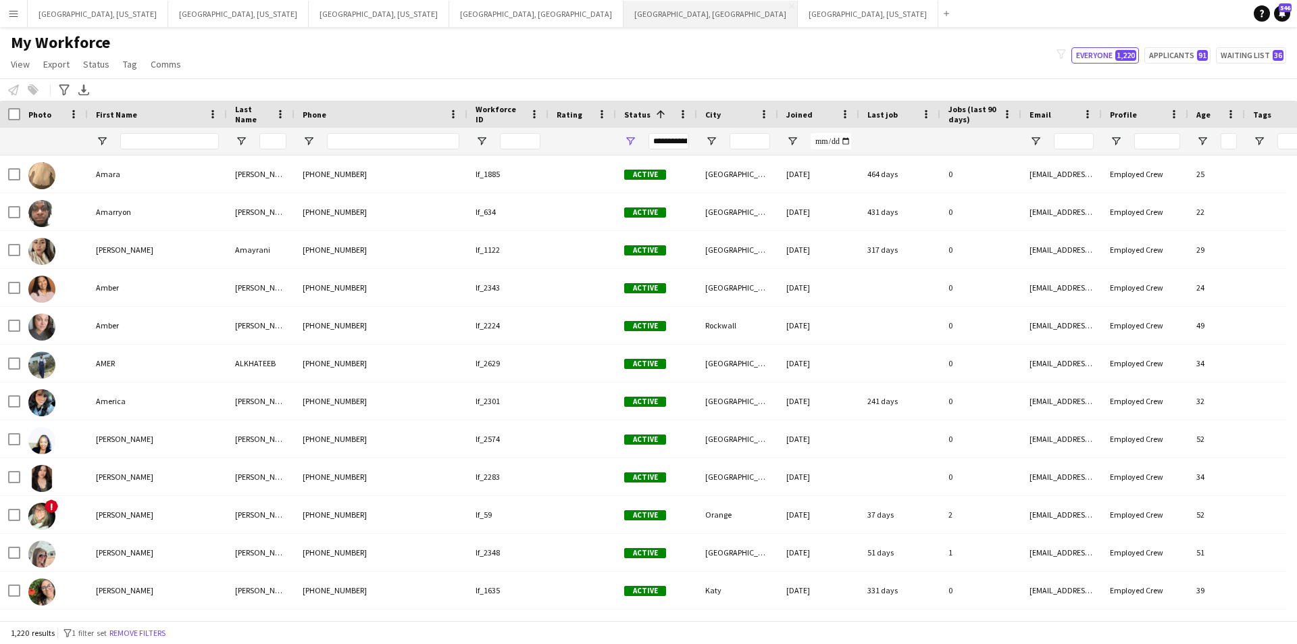
click at [624, 16] on button "Los Angeles, CA Close" at bounding box center [711, 14] width 174 height 26
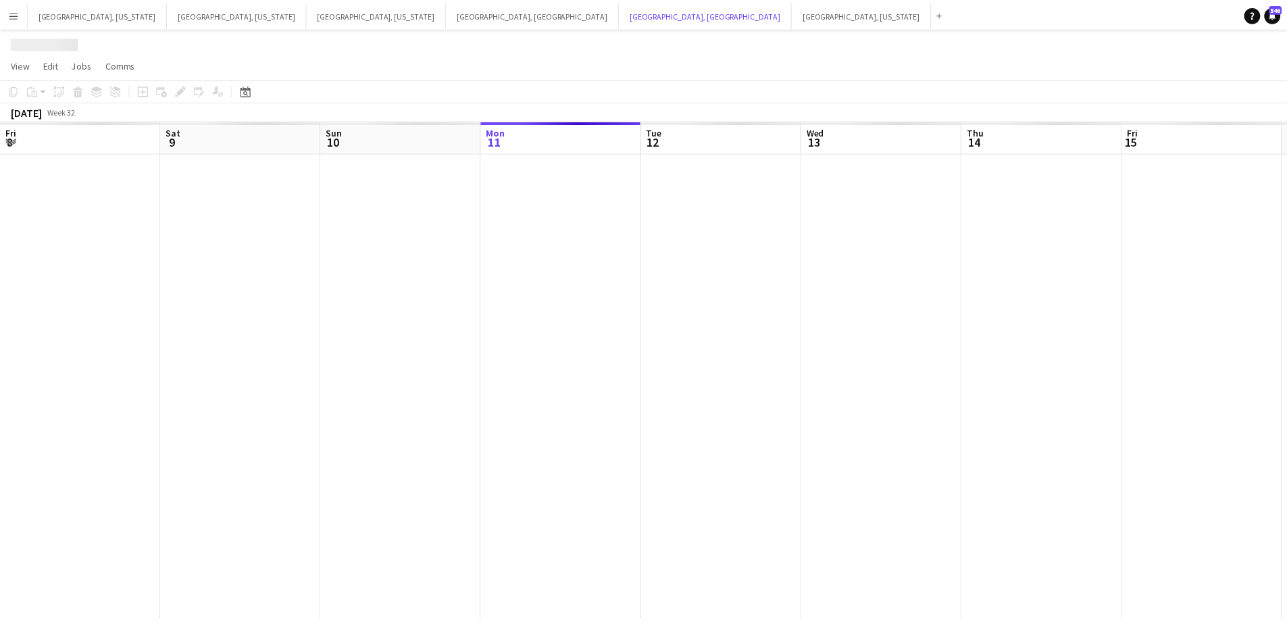
scroll to position [0, 323]
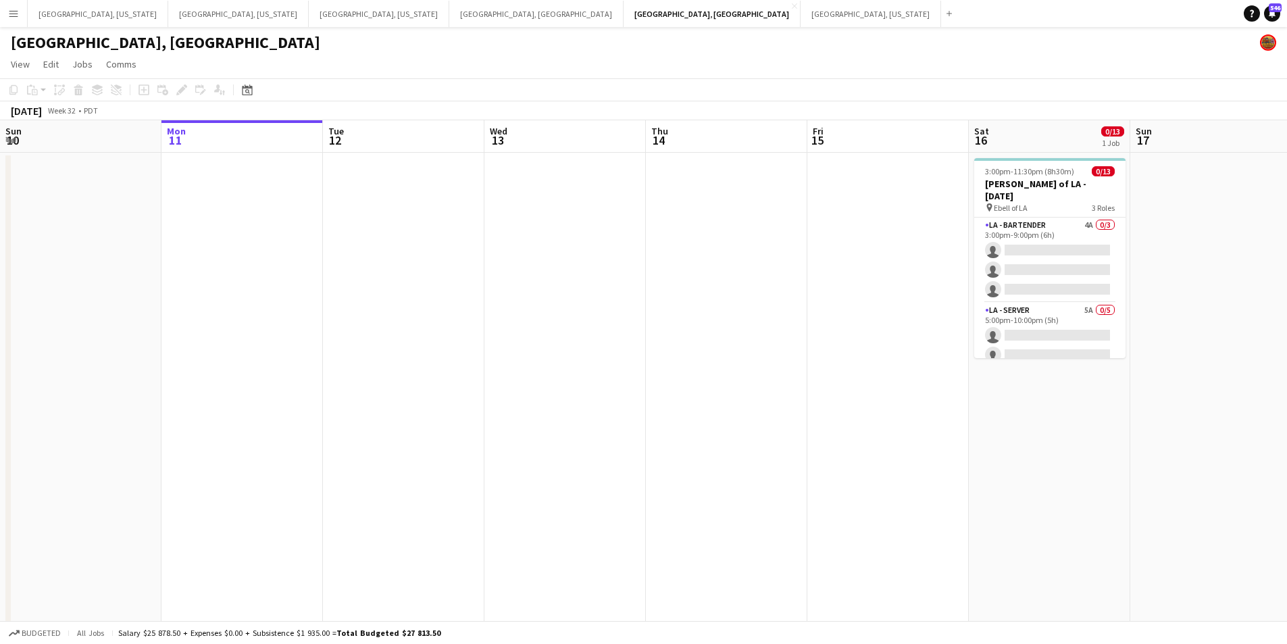
click at [674, 188] on app-date-cell at bounding box center [726, 464] width 161 height 622
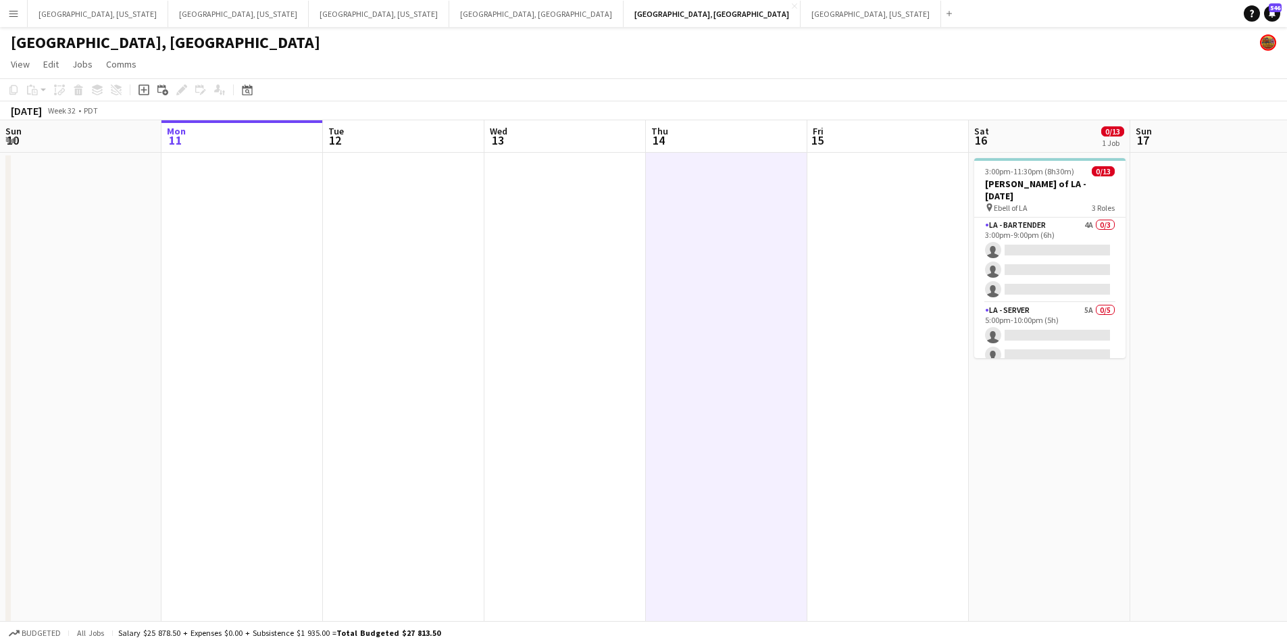
click at [558, 203] on app-date-cell at bounding box center [564, 464] width 161 height 622
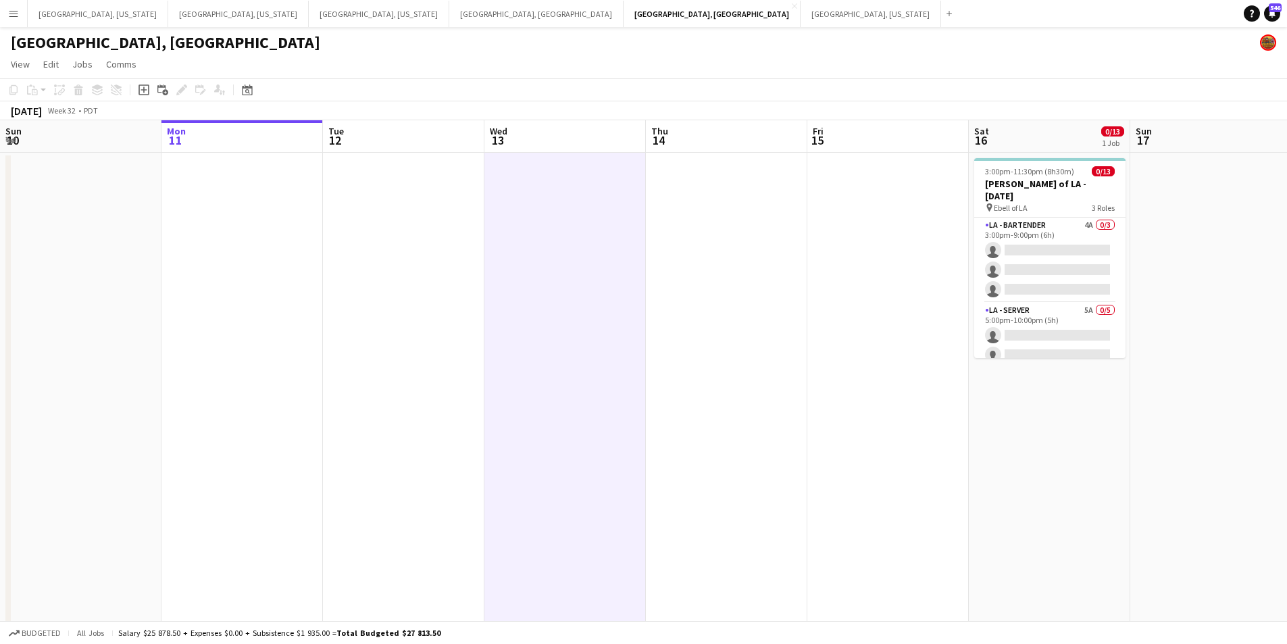
click at [576, 75] on app-page-menu "View Day view expanded Day view collapsed Month view Date picker Jump to today …" at bounding box center [643, 66] width 1287 height 26
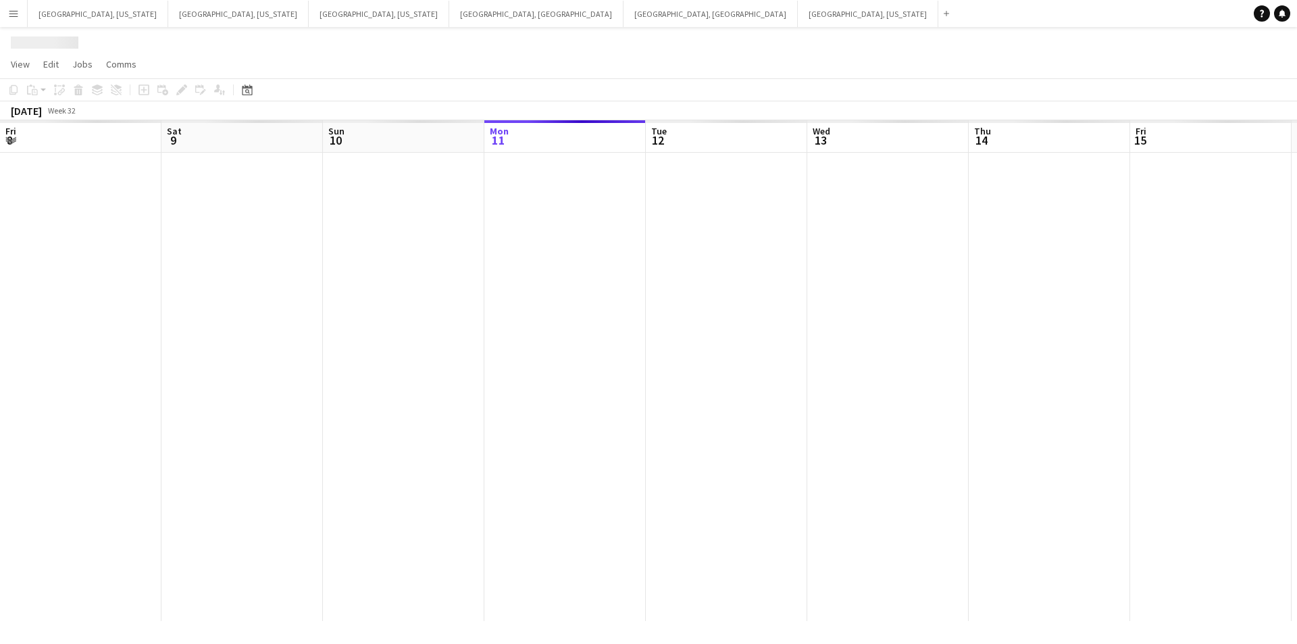
scroll to position [0, 323]
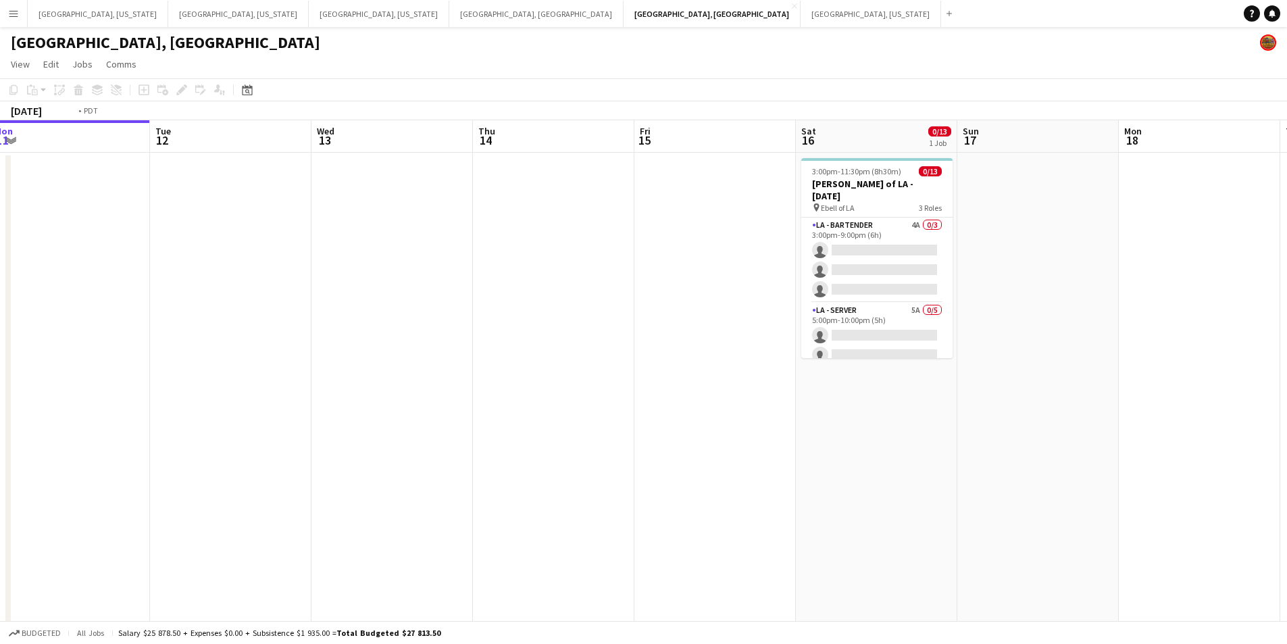
drag, startPoint x: 793, startPoint y: 353, endPoint x: 389, endPoint y: 364, distance: 404.2
click at [383, 368] on app-calendar-viewport "Fri 8 6/7 3 Jobs Sat 9 15/15 4 Jobs Sun 10 Mon 11 Tue 12 Wed 13 Thu 14 Fri 15 S…" at bounding box center [643, 447] width 1287 height 654
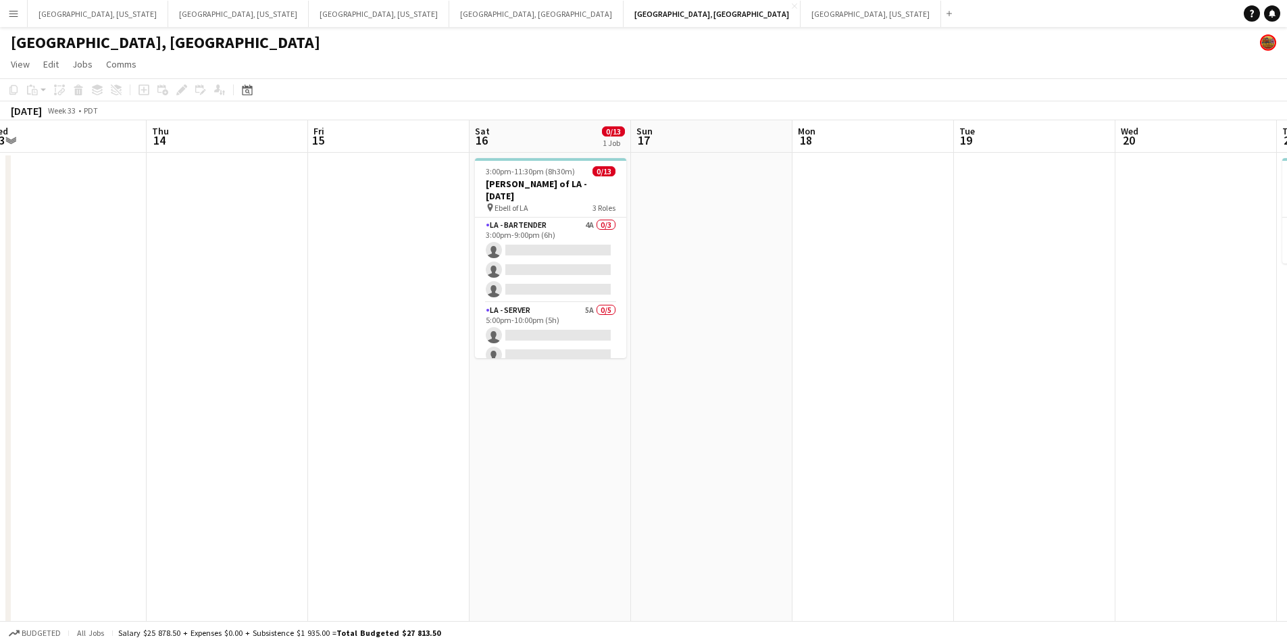
click at [9, 4] on button "Menu" at bounding box center [13, 13] width 27 height 27
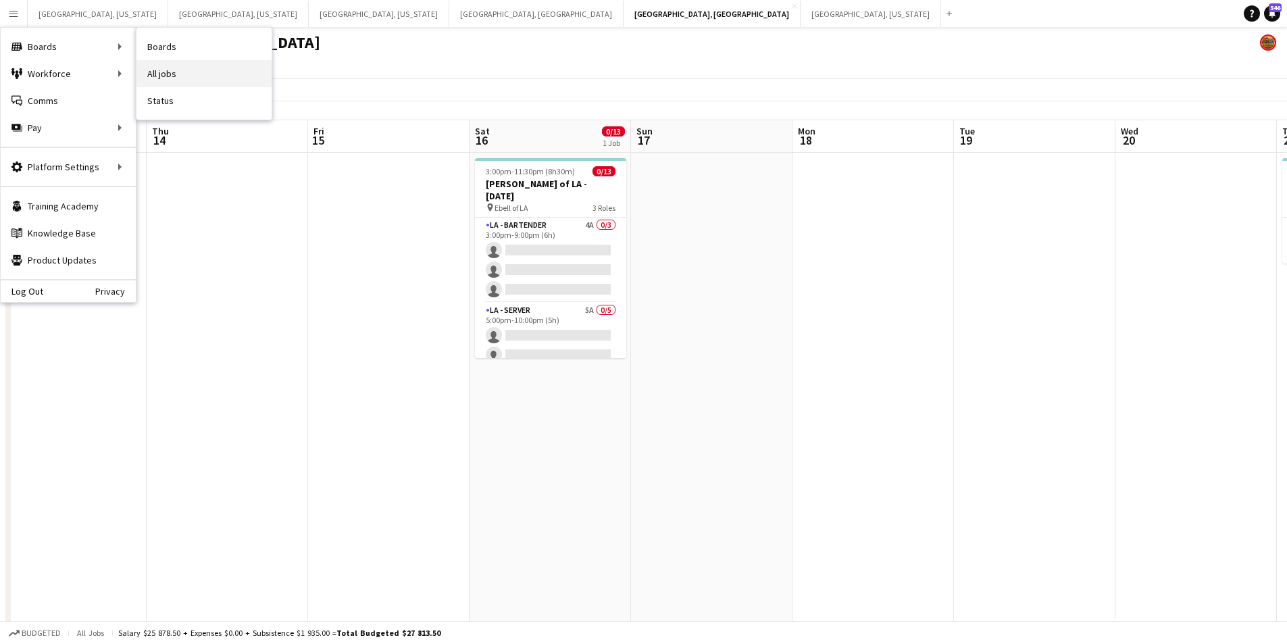
click at [174, 78] on link "All jobs" at bounding box center [203, 73] width 135 height 27
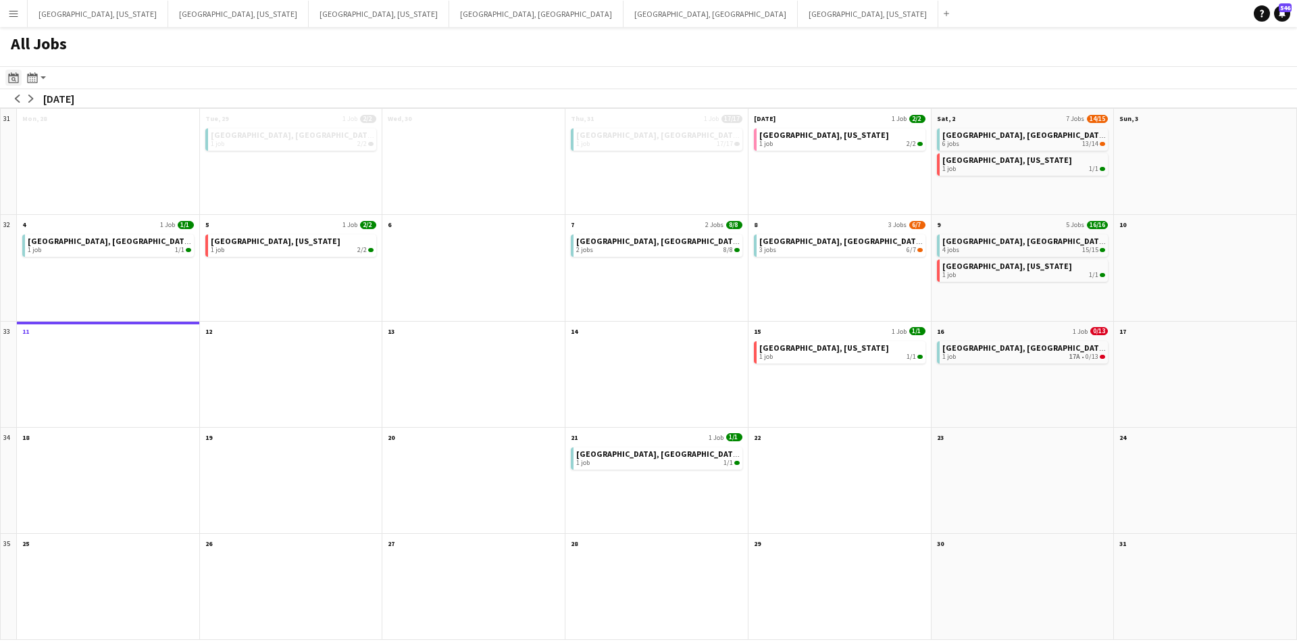
click at [17, 76] on icon at bounding box center [13, 77] width 10 height 11
click at [39, 76] on app-action-btn "Month view / Day view" at bounding box center [36, 78] width 24 height 16
click at [86, 127] on link "Day view by Job" at bounding box center [73, 126] width 74 height 12
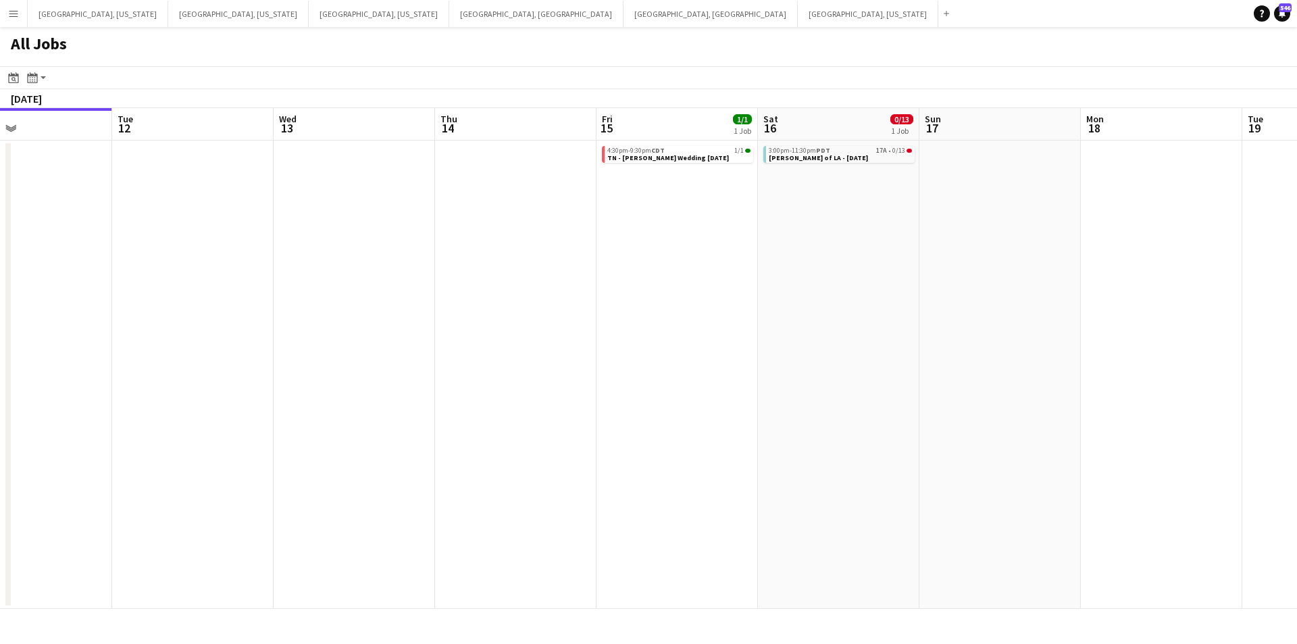
drag, startPoint x: 980, startPoint y: 326, endPoint x: 424, endPoint y: 328, distance: 555.3
click at [419, 327] on app-calendar-viewport "Fri 8 6/7 3 Jobs Sat 9 16/16 5 Jobs Sun 10 Mon 11 Tue 12 Wed 13 Thu 14 Fri 15 1…" at bounding box center [648, 358] width 1297 height 501
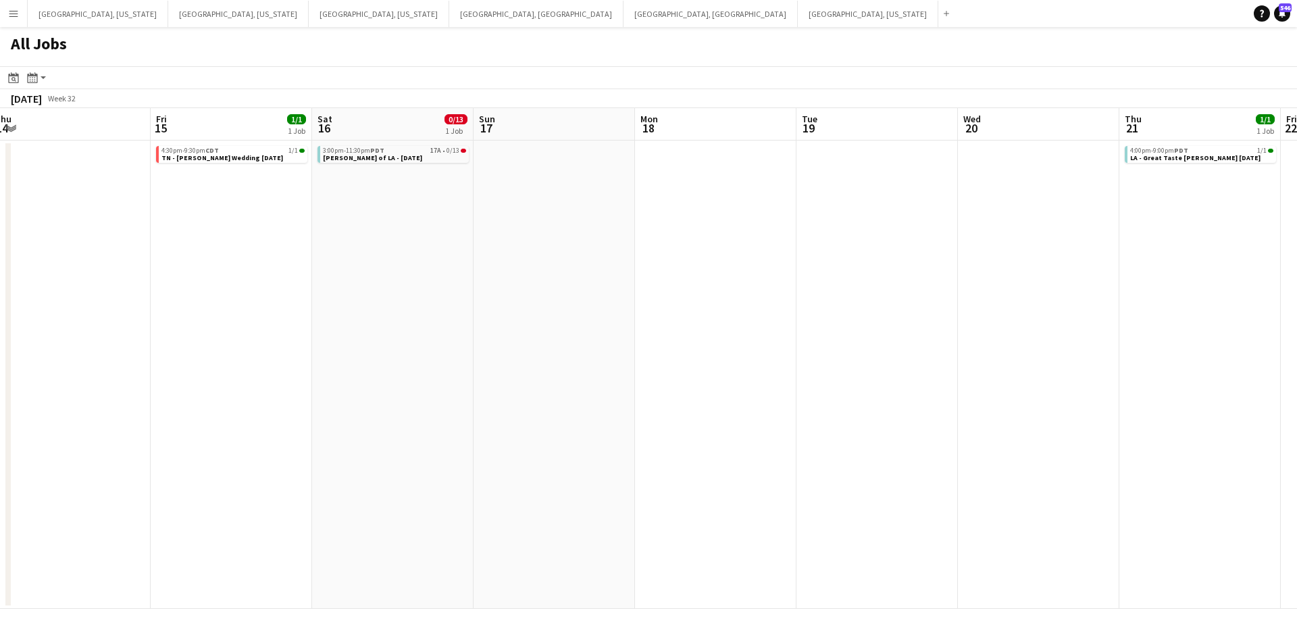
click at [570, 326] on app-calendar-viewport "Sun 10 Mon 11 Tue 12 Wed 13 Thu 14 Fri 15 1/1 1 Job Sat 16 0/13 1 Job Sun 17 Mo…" at bounding box center [648, 358] width 1297 height 501
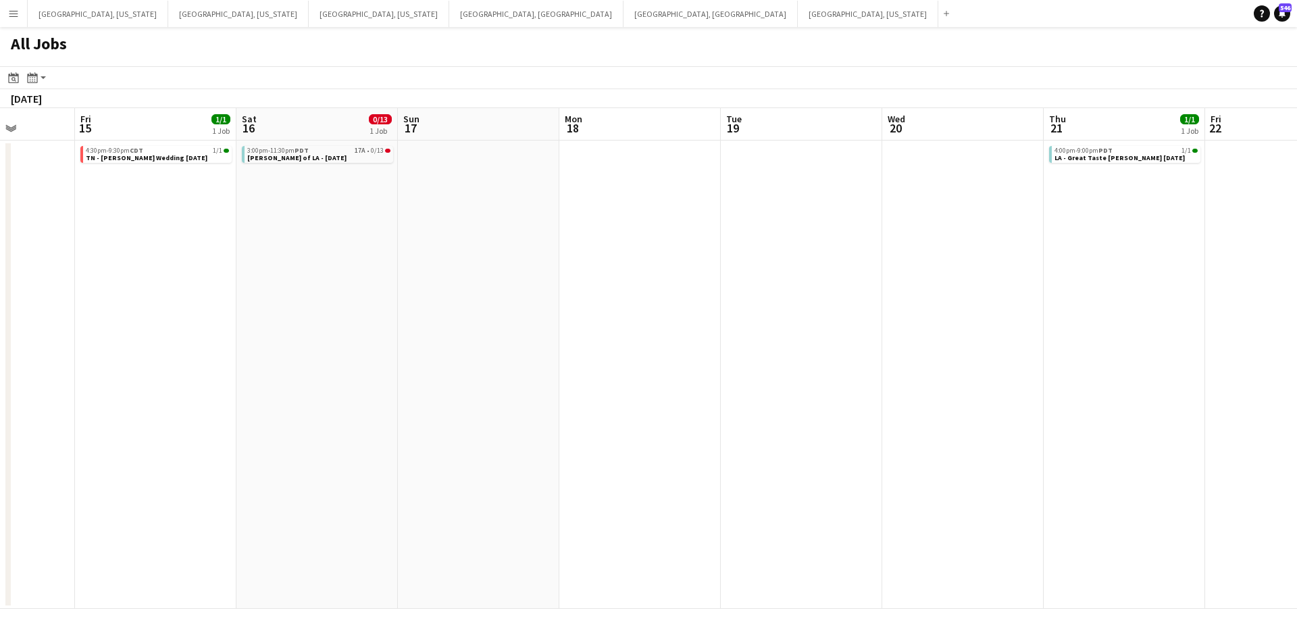
drag, startPoint x: 971, startPoint y: 326, endPoint x: 815, endPoint y: 327, distance: 156.1
click at [565, 326] on app-calendar-viewport "Tue 12 Wed 13 Thu 14 Fri 15 1/1 1 Job Sat 16 0/13 1 Job Sun 17 Mon 18 Tue 19 We…" at bounding box center [648, 358] width 1297 height 501
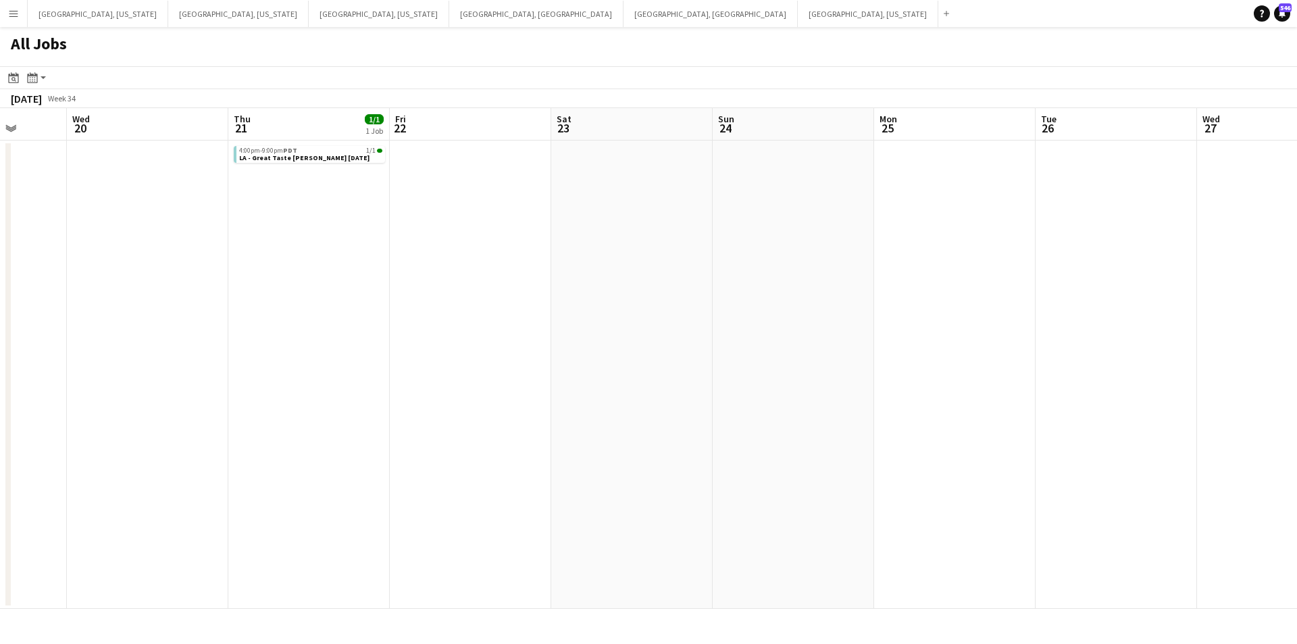
drag, startPoint x: 651, startPoint y: 328, endPoint x: 797, endPoint y: 338, distance: 146.3
click at [570, 338] on app-calendar-viewport "Sat 16 0/13 1 Job Sun 17 Mon 18 Tue 19 Wed 20 Thu 21 1/1 1 Job Fri 22 Sat 23 Su…" at bounding box center [648, 358] width 1297 height 501
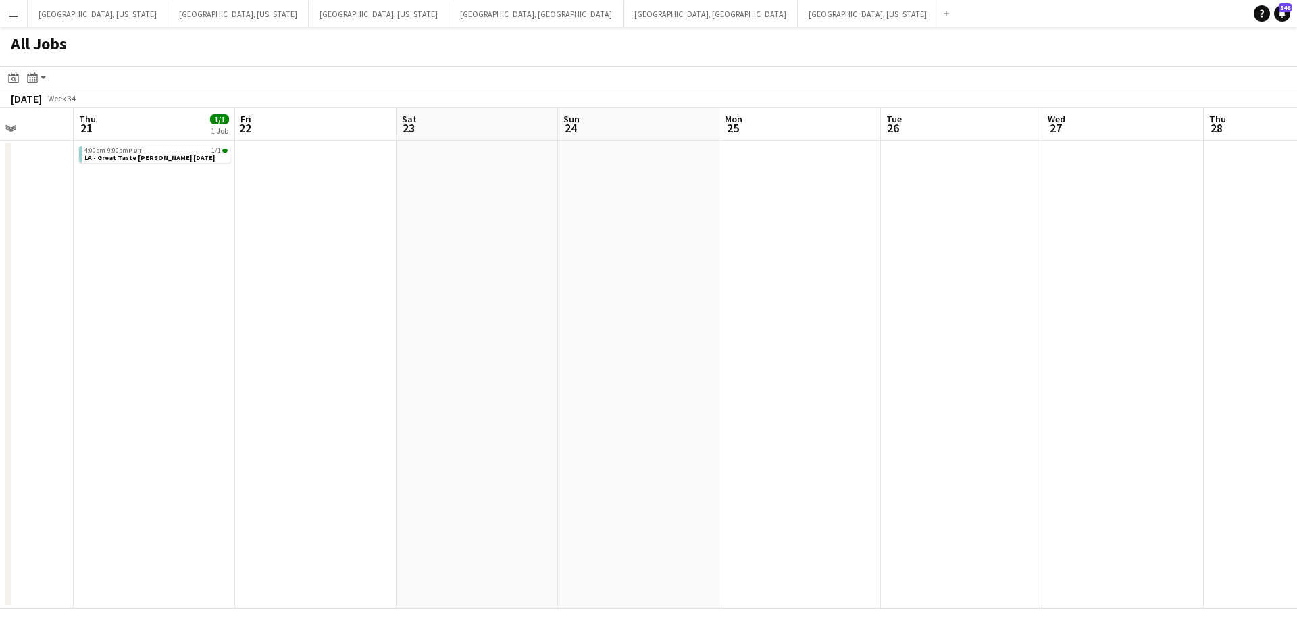
click at [580, 340] on app-all-jobs "All Jobs Date picker AUG 2025 AUG 2025 Monday M Tuesday T Wednesday W Thursday …" at bounding box center [648, 318] width 1297 height 582
drag, startPoint x: 872, startPoint y: 341, endPoint x: 474, endPoint y: 343, distance: 397.9
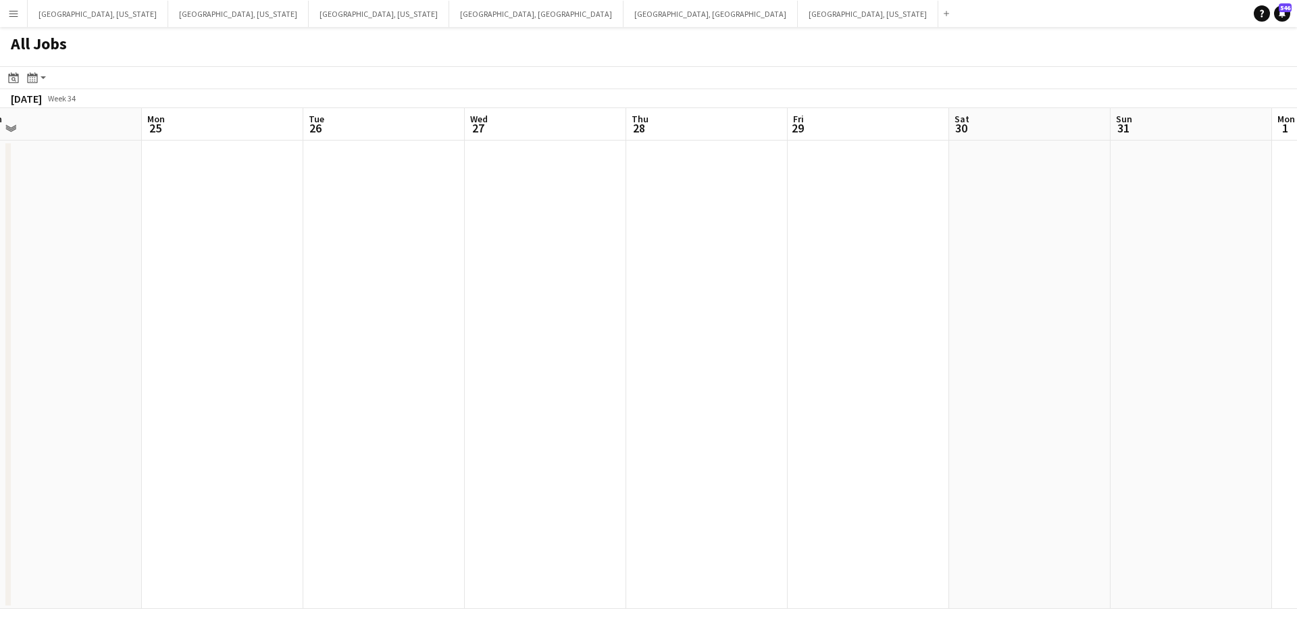
drag, startPoint x: 965, startPoint y: 345, endPoint x: 678, endPoint y: 345, distance: 286.5
click at [736, 345] on app-calendar-viewport "Wed 20 Thu 21 1/1 1 Job Fri 22 Sat 23 Sun 24 Mon 25 Tue 26 Wed 27 Thu 28 Fri 29…" at bounding box center [648, 358] width 1297 height 501
click at [678, 349] on app-all-jobs "All Jobs Date picker AUG 2025 AUG 2025 Monday M Tuesday T Wednesday W Thursday …" at bounding box center [648, 318] width 1297 height 582
drag, startPoint x: 945, startPoint y: 349, endPoint x: 715, endPoint y: 355, distance: 230.5
drag, startPoint x: 1051, startPoint y: 355, endPoint x: 803, endPoint y: 352, distance: 248.0
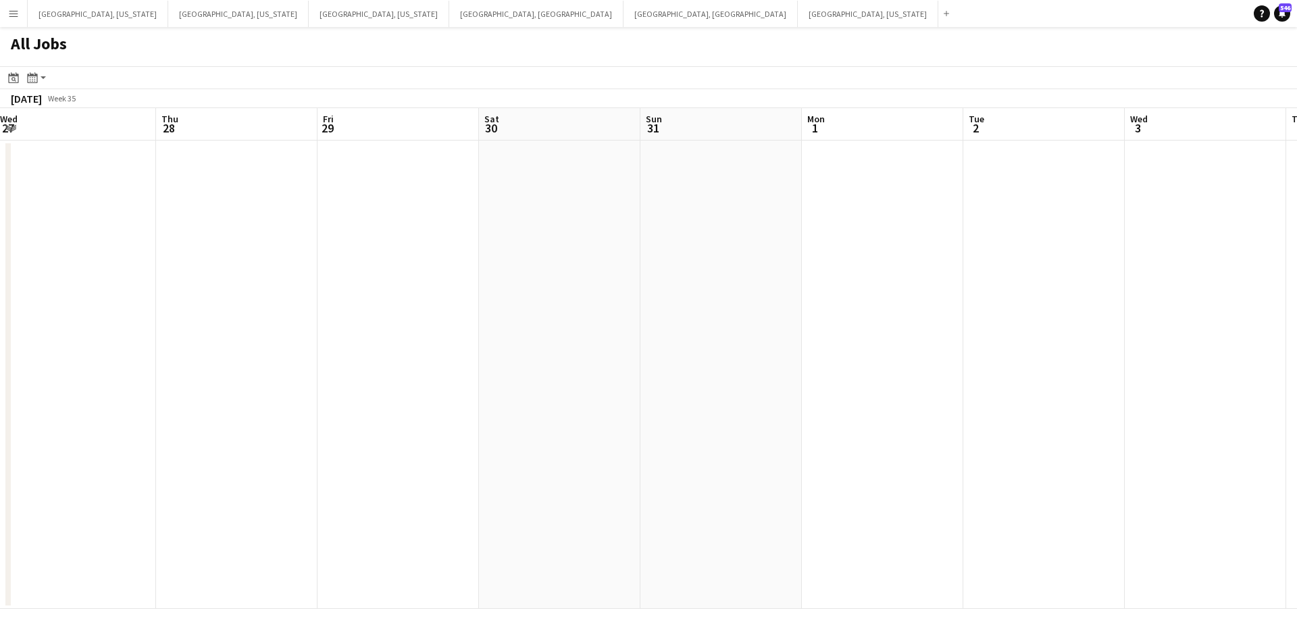
click at [595, 355] on app-calendar-viewport "Mon 25 Tue 26 Wed 27 Thu 28 Fri 29 Sat 30 Sun 31 Mon 1 Tue 2 Wed 3 Thu 4 Fri 5 …" at bounding box center [648, 358] width 1297 height 501
click at [634, 351] on app-all-jobs "All Jobs Date picker AUG 2025 AUG 2025 Monday M Tuesday T Wednesday W Thursday …" at bounding box center [648, 318] width 1297 height 582
drag, startPoint x: 1028, startPoint y: 354, endPoint x: 594, endPoint y: 350, distance: 433.8
drag, startPoint x: 1046, startPoint y: 361, endPoint x: 631, endPoint y: 362, distance: 414.8
click at [632, 362] on app-calendar-viewport "Sat 30 Sun 31 Mon 1 Tue 2 Wed 3 Thu 4 Fri 5 Sat 6 Sun 7 Mon 8 Tue 9 Wed 10 Thu …" at bounding box center [648, 358] width 1297 height 501
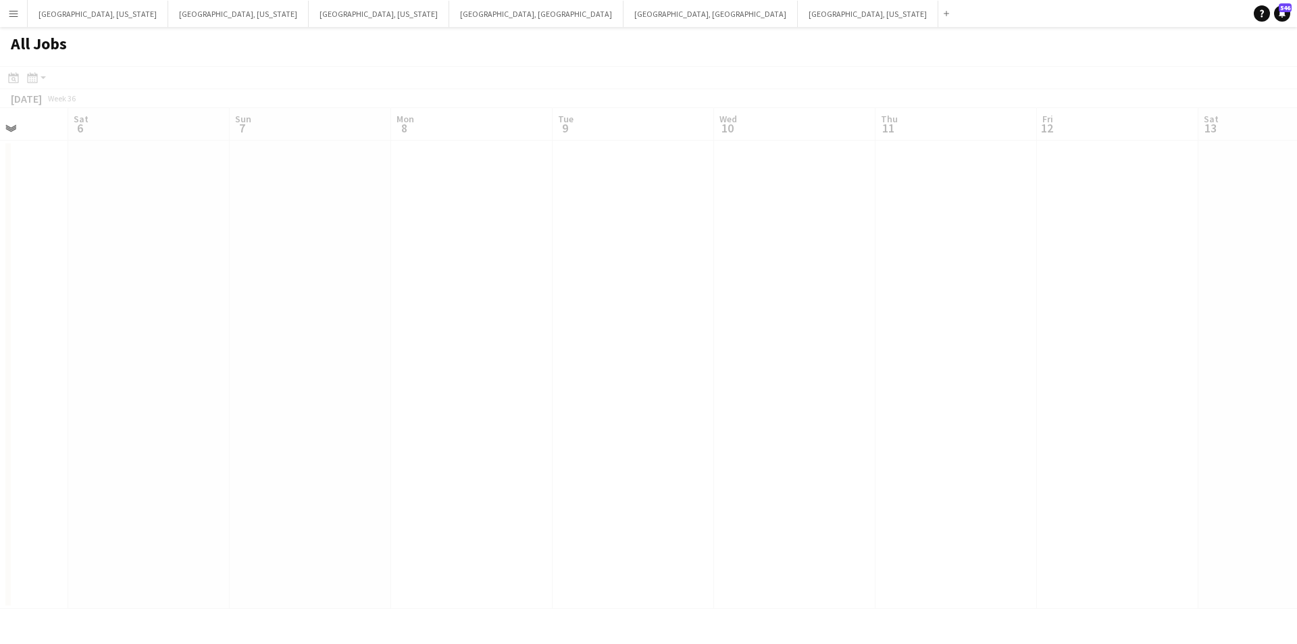
drag, startPoint x: 1057, startPoint y: 361, endPoint x: 617, endPoint y: 360, distance: 440.5
click at [620, 360] on app-all-jobs "All Jobs Date picker AUG 2025 AUG 2025 Monday M Tuesday T Wednesday W Thursday …" at bounding box center [648, 318] width 1297 height 582
drag, startPoint x: 938, startPoint y: 358, endPoint x: 572, endPoint y: 353, distance: 366.2
drag, startPoint x: 972, startPoint y: 352, endPoint x: 498, endPoint y: 359, distance: 474.3
click at [498, 359] on app-calendar-viewport "Wed 3 Thu 4 Fri 5 Sat 6 Sun 7 Mon 8 Tue 9 Wed 10 Thu 11 Fri 12 Sat 13 Sun 14 Mo…" at bounding box center [648, 358] width 1297 height 501
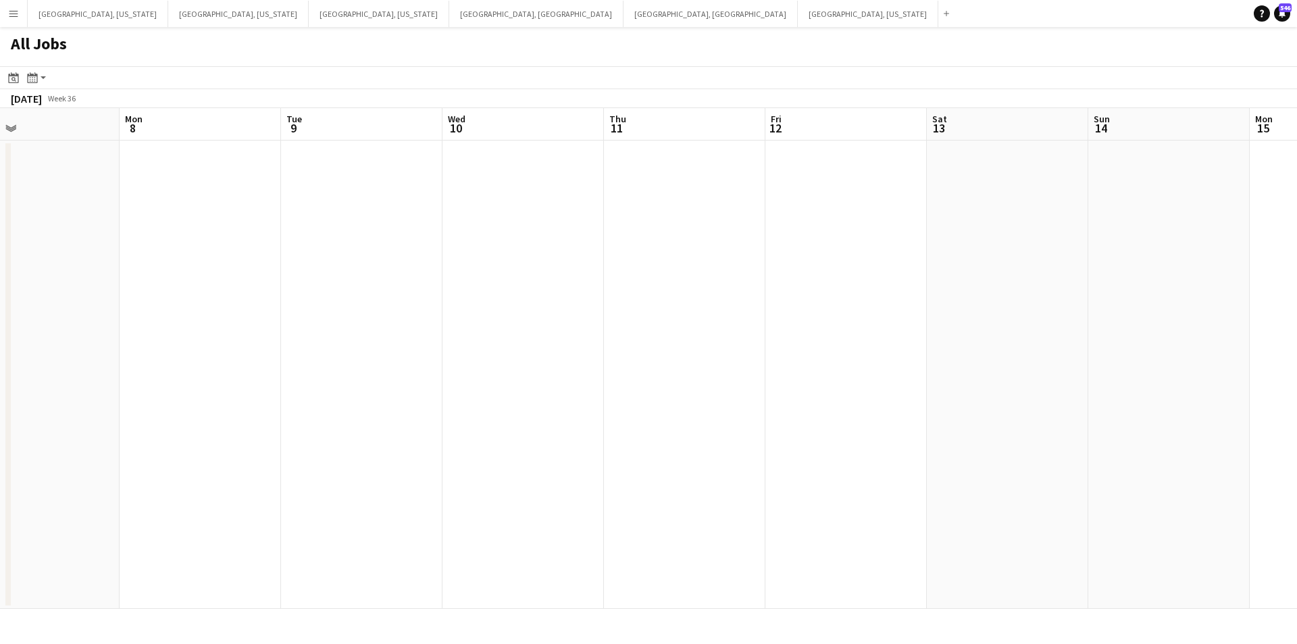
click at [626, 354] on app-all-jobs "All Jobs Date picker AUG 2025 AUG 2025 Monday M Tuesday T Wednesday W Thursday …" at bounding box center [648, 318] width 1297 height 582
drag, startPoint x: 694, startPoint y: 354, endPoint x: 573, endPoint y: 353, distance: 120.9
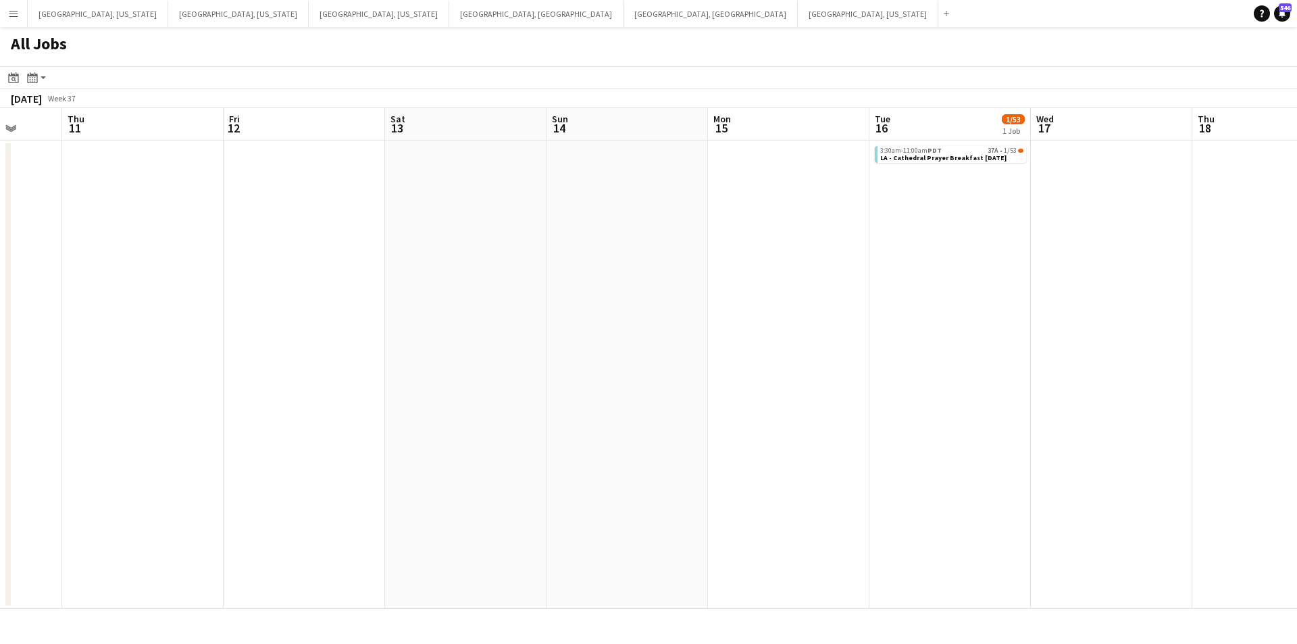
drag, startPoint x: 836, startPoint y: 355, endPoint x: 566, endPoint y: 349, distance: 269.6
click at [501, 352] on app-calendar-viewport "Mon 8 Tue 9 Wed 10 Thu 11 Fri 12 Sat 13 Sun 14 Mon 15 Tue 16 1/53 1 Job Wed 17 …" at bounding box center [648, 358] width 1297 height 501
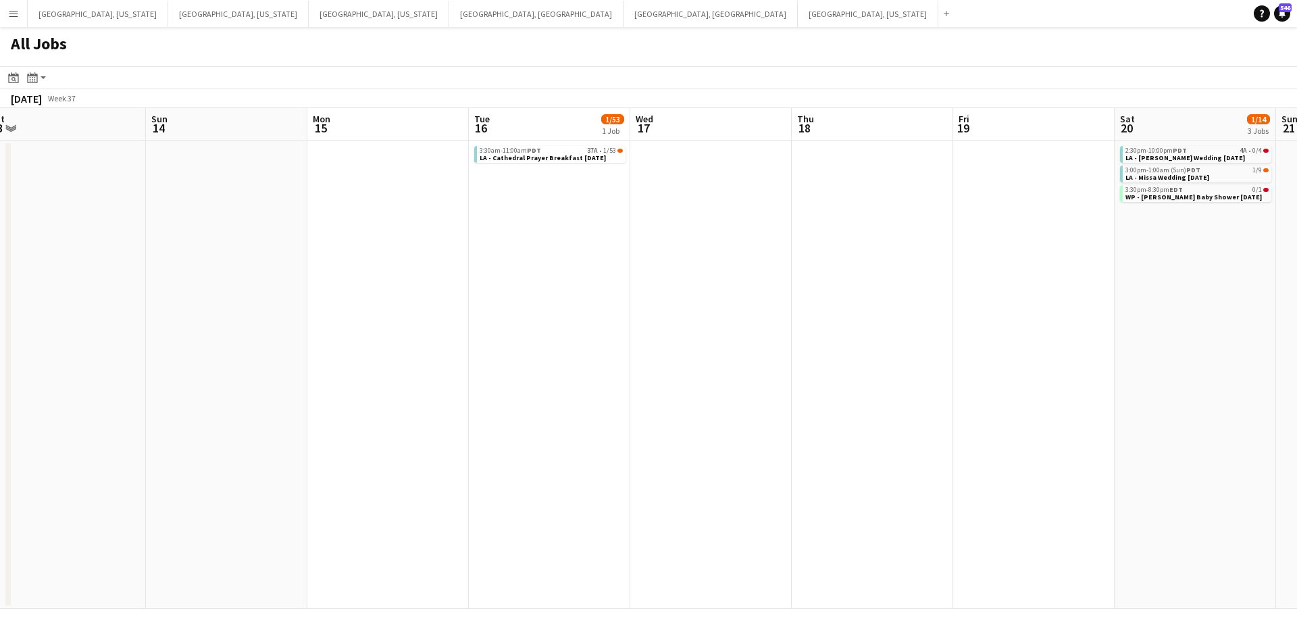
scroll to position [0, 627]
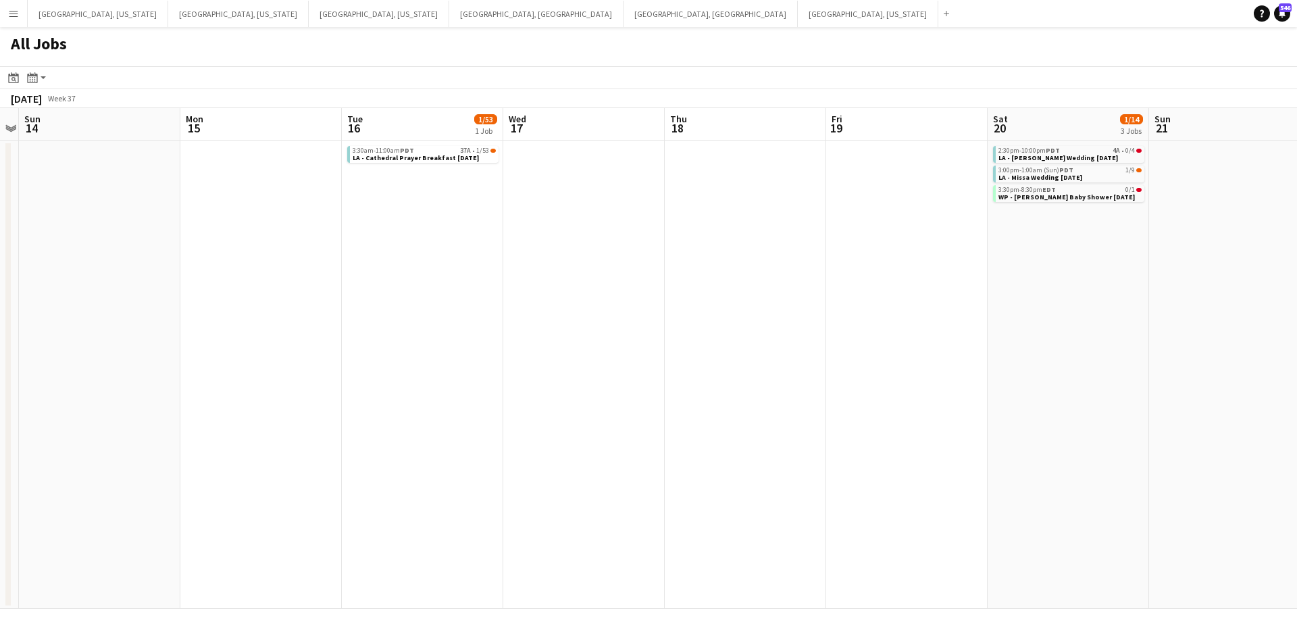
drag, startPoint x: 958, startPoint y: 350, endPoint x: 831, endPoint y: 352, distance: 127.0
click at [831, 352] on app-calendar-viewport "Wed 10 Thu 11 Fri 12 Sat 13 Sun 14 Mon 15 Tue 16 1/53 1 Job Wed 17 Thu 18 Fri 1…" at bounding box center [648, 358] width 1297 height 501
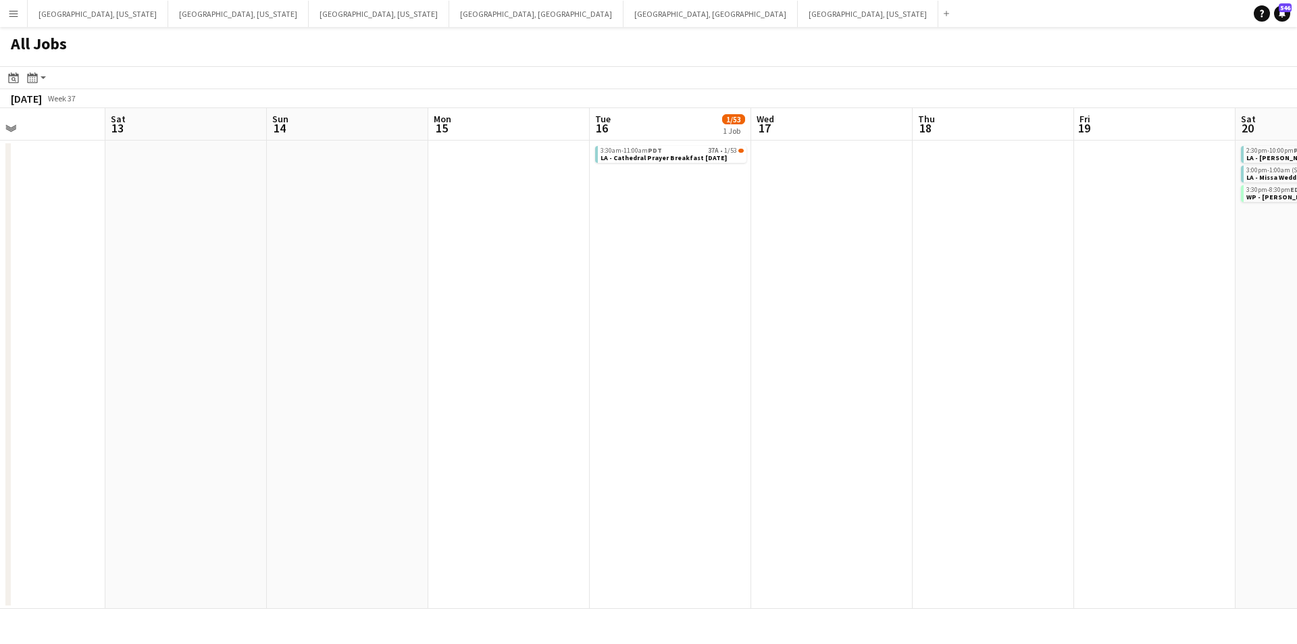
click at [211, 360] on app-all-jobs "All Jobs Date picker AUG 2025 AUG 2025 Monday M Tuesday T Wednesday W Thursday …" at bounding box center [648, 318] width 1297 height 582
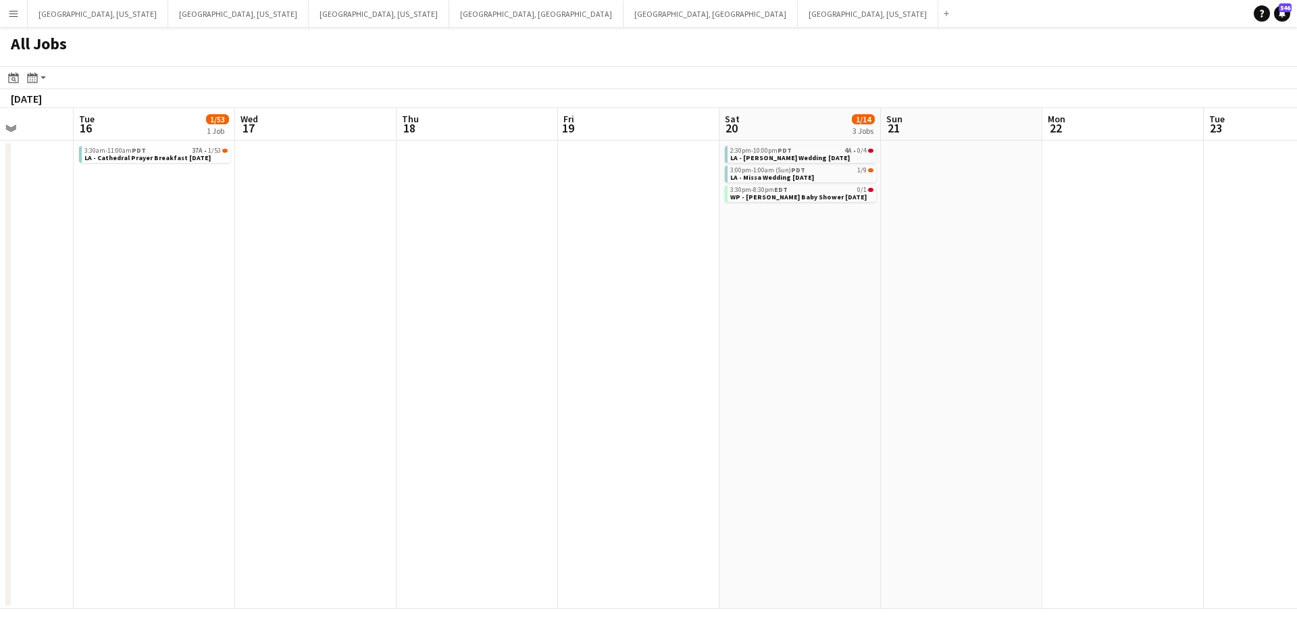
drag, startPoint x: 944, startPoint y: 338, endPoint x: 456, endPoint y: 357, distance: 488.8
click at [453, 360] on app-calendar-viewport "Fri 12 Sat 13 Sun 14 Mon 15 Tue 16 1/53 1 Job Wed 17 Thu 18 Fri 19 Sat 20 1/14 …" at bounding box center [648, 358] width 1297 height 501
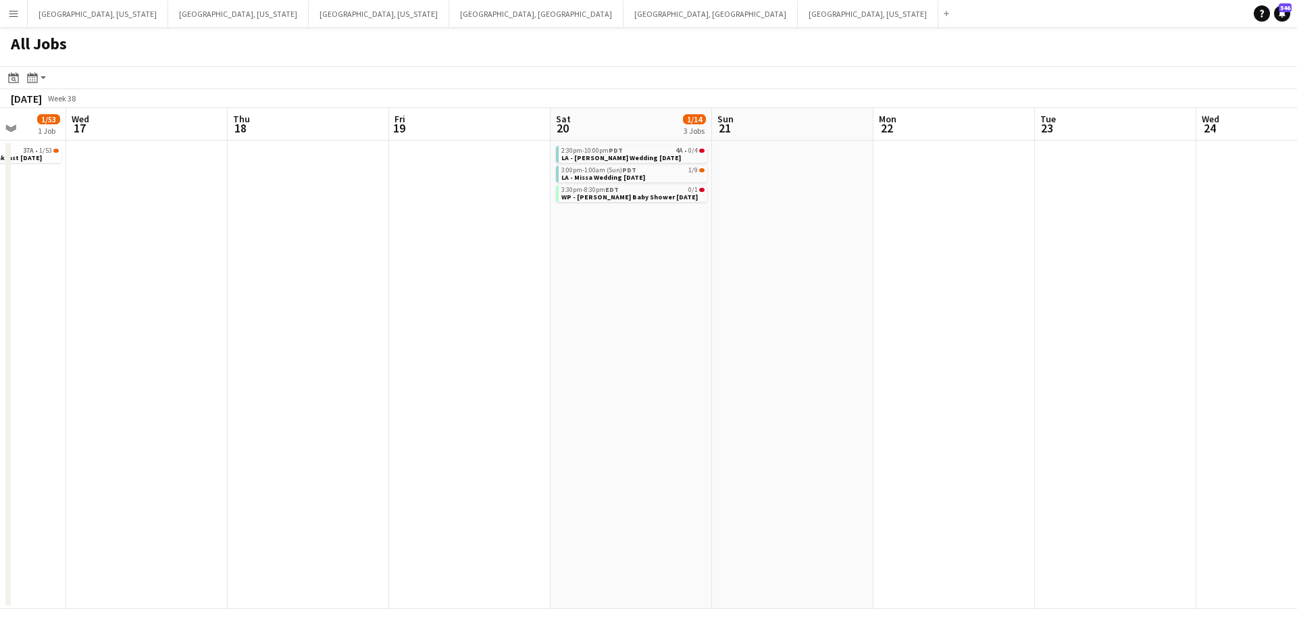
click at [568, 357] on app-all-jobs "All Jobs Date picker AUG 2025 AUG 2025 Monday M Tuesday T Wednesday W Thursday …" at bounding box center [648, 318] width 1297 height 582
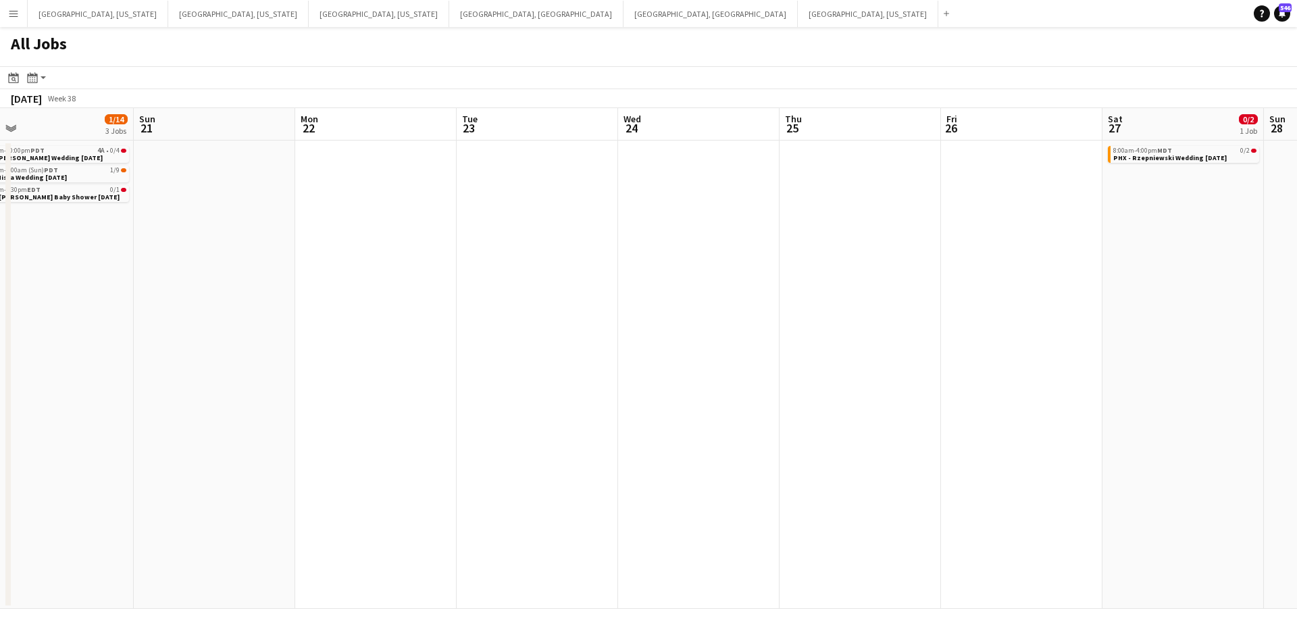
drag, startPoint x: 1067, startPoint y: 360, endPoint x: 626, endPoint y: 360, distance: 440.5
click at [670, 360] on app-calendar-viewport "Tue 16 1/53 1 Job Wed 17 Thu 18 Fri 19 Sat 20 1/14 3 Jobs Sun 21 Mon 22 Tue 23 …" at bounding box center [648, 358] width 1297 height 501
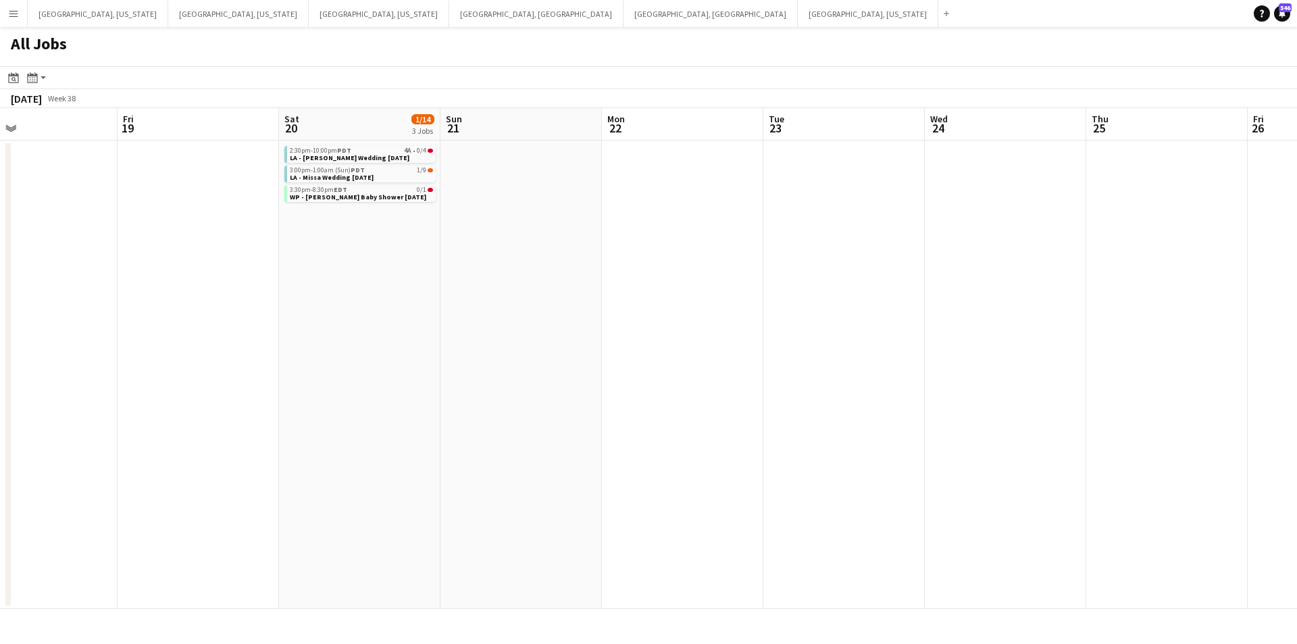
drag, startPoint x: 488, startPoint y: 364, endPoint x: 941, endPoint y: 343, distance: 453.2
click at [941, 343] on app-calendar-viewport "Tue 16 1/53 1 Job Wed 17 Thu 18 Fri 19 Sat 20 1/14 3 Jobs Sun 21 Mon 22 Tue 23 …" at bounding box center [648, 358] width 1297 height 501
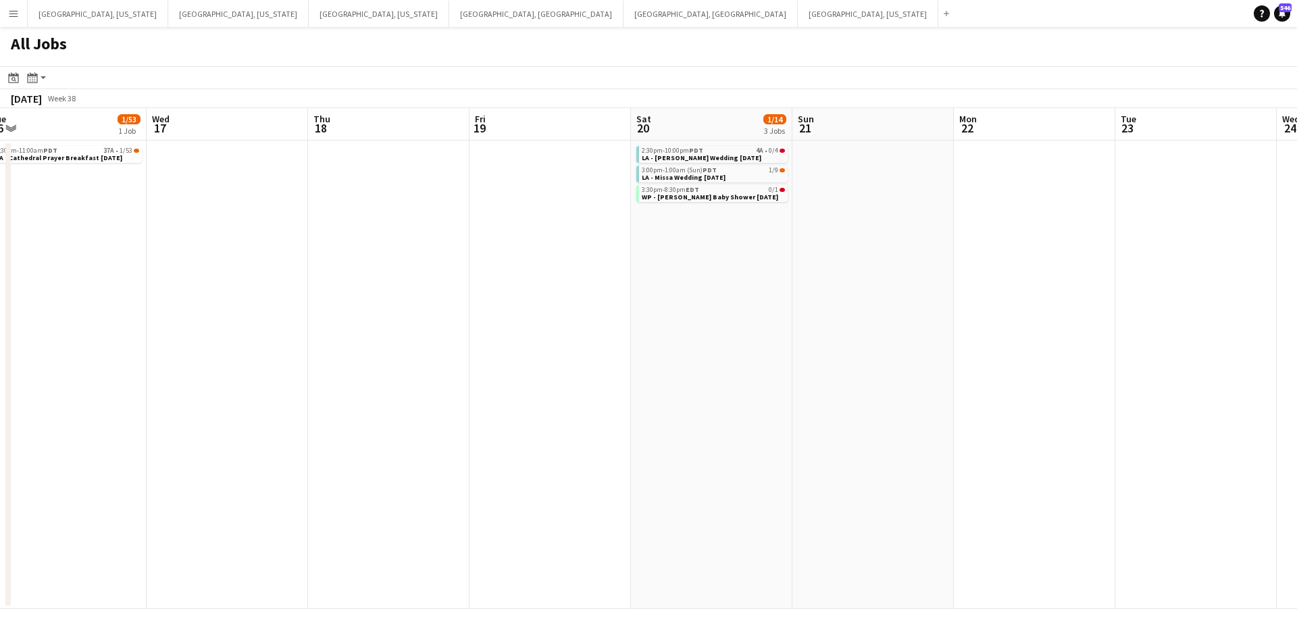
drag, startPoint x: 593, startPoint y: 359, endPoint x: 964, endPoint y: 359, distance: 370.9
click at [964, 359] on app-calendar-viewport "Sun 14 Mon 15 Tue 16 1/53 1 Job Wed 17 Thu 18 Fri 19 Sat 20 1/14 3 Jobs Sun 21 …" at bounding box center [648, 358] width 1297 height 501
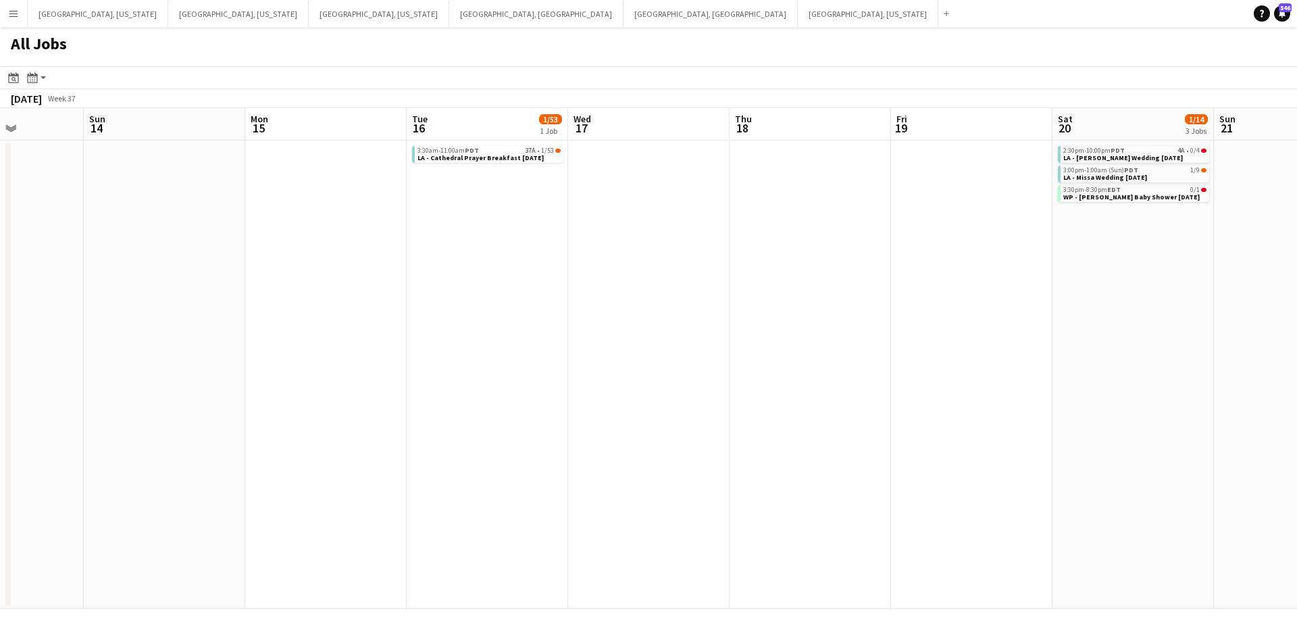
drag, startPoint x: 632, startPoint y: 368, endPoint x: 932, endPoint y: 363, distance: 300.7
click at [932, 363] on app-calendar-viewport "Thu 11 Fri 12 Sat 13 Sun 14 Mon 15 Tue 16 1/53 1 Job Wed 17 Thu 18 Fri 19 Sat 2…" at bounding box center [648, 358] width 1297 height 501
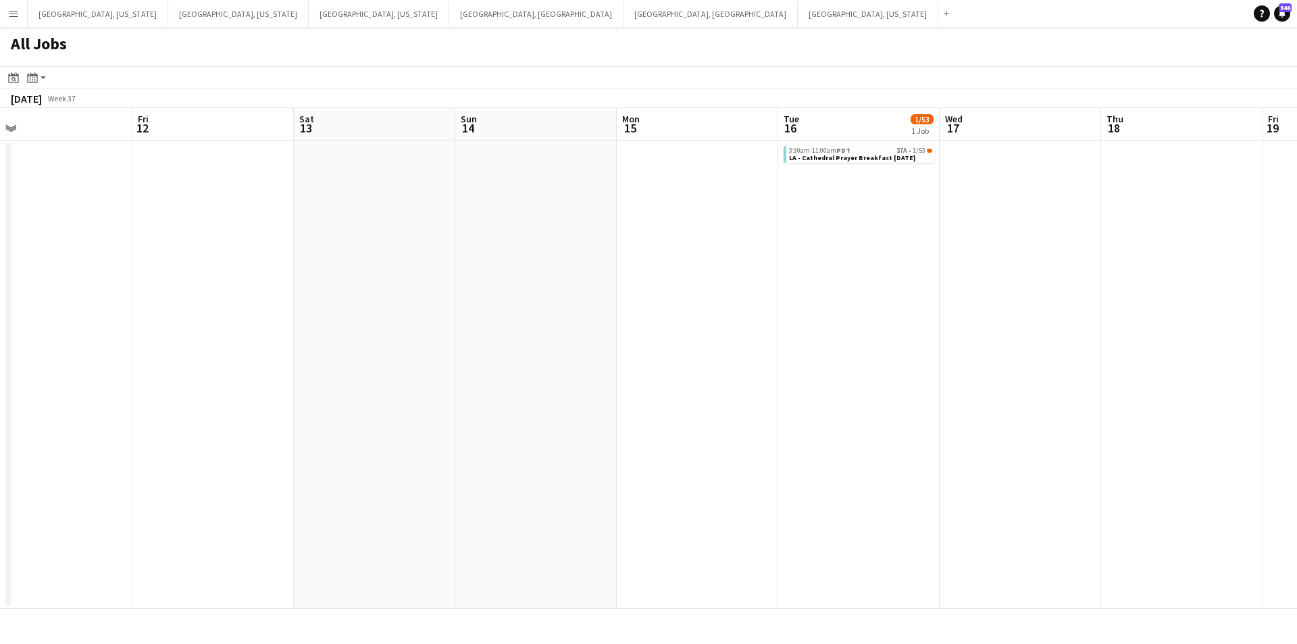
drag, startPoint x: 561, startPoint y: 361, endPoint x: 933, endPoint y: 359, distance: 371.6
click at [933, 359] on app-calendar-viewport "Tue 9 Wed 10 Thu 11 Fri 12 Sat 13 Sun 14 Mon 15 Tue 16 1/53 1 Job Wed 17 Thu 18…" at bounding box center [648, 358] width 1297 height 501
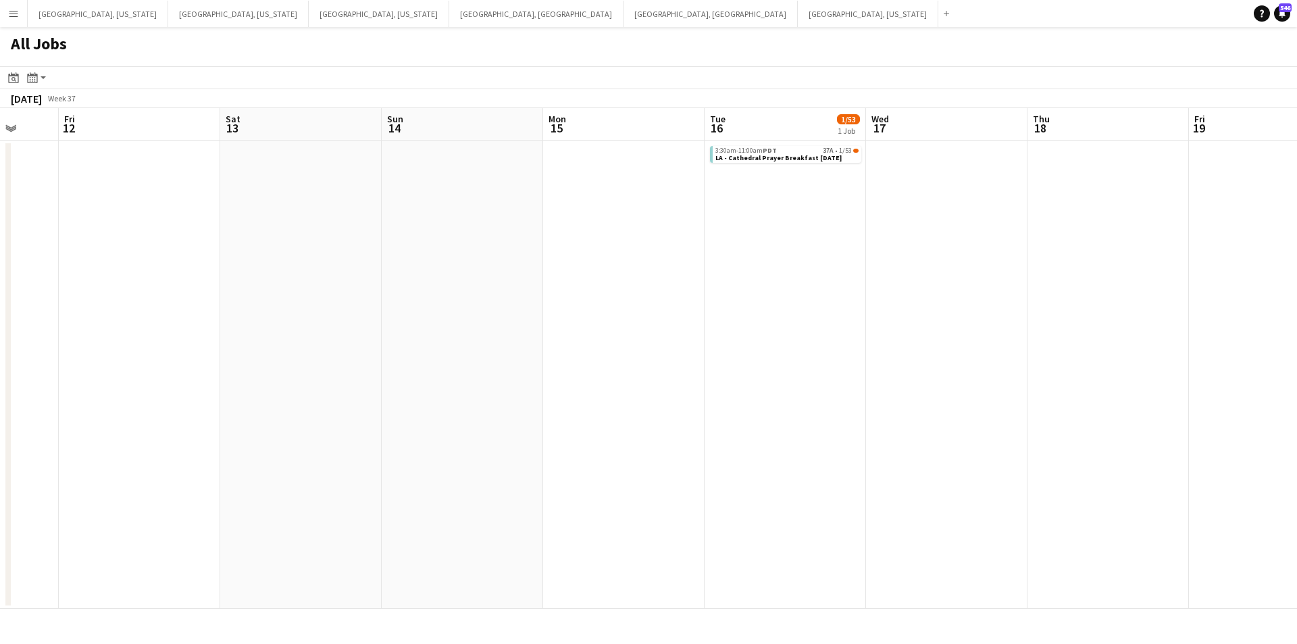
drag, startPoint x: 575, startPoint y: 388, endPoint x: 870, endPoint y: 384, distance: 294.6
click at [870, 384] on app-calendar-viewport "Tue 9 Wed 10 Thu 11 Fri 12 Sat 13 Sun 14 Mon 15 Tue 16 1/53 1 Job Wed 17 Thu 18…" at bounding box center [648, 358] width 1297 height 501
